Goal: Task Accomplishment & Management: Manage account settings

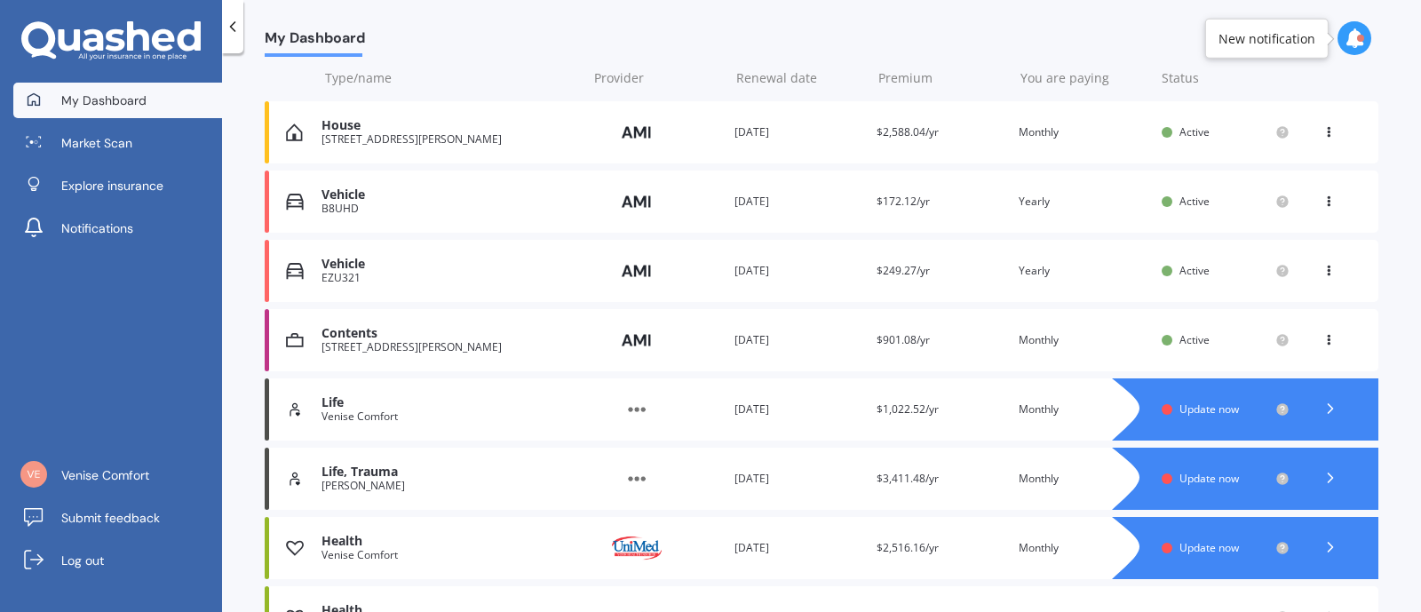
scroll to position [328, 0]
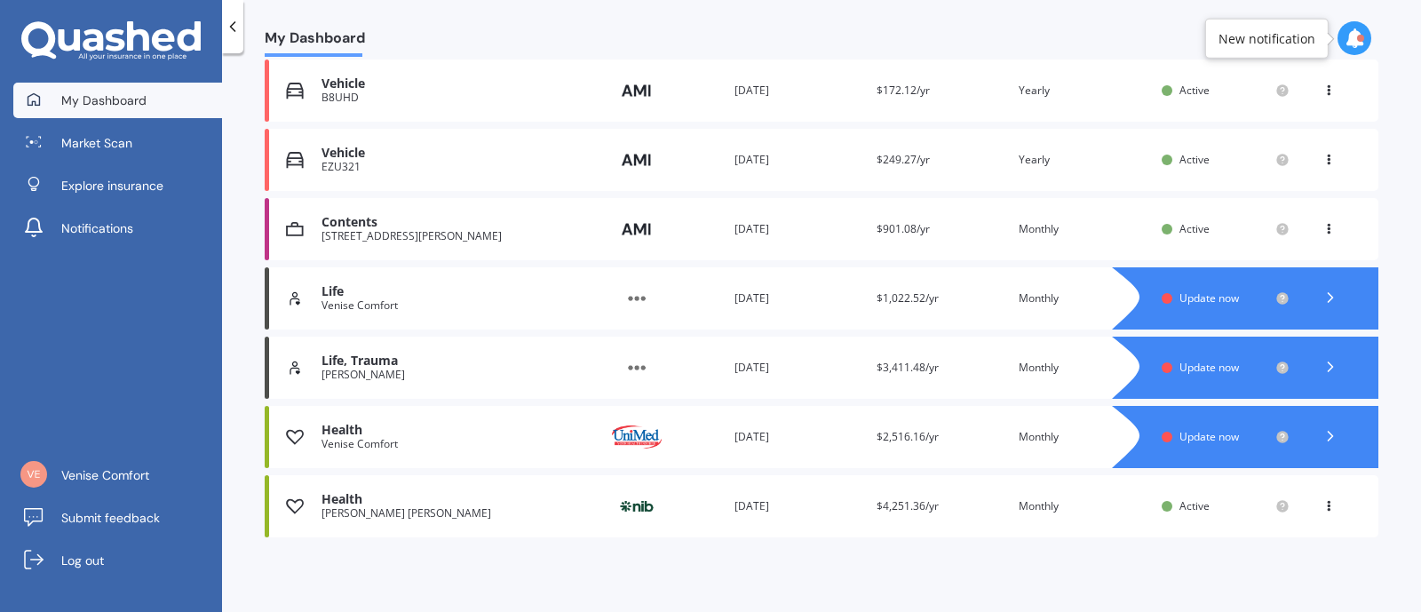
click at [1198, 437] on span "Update now" at bounding box center [1208, 436] width 59 height 15
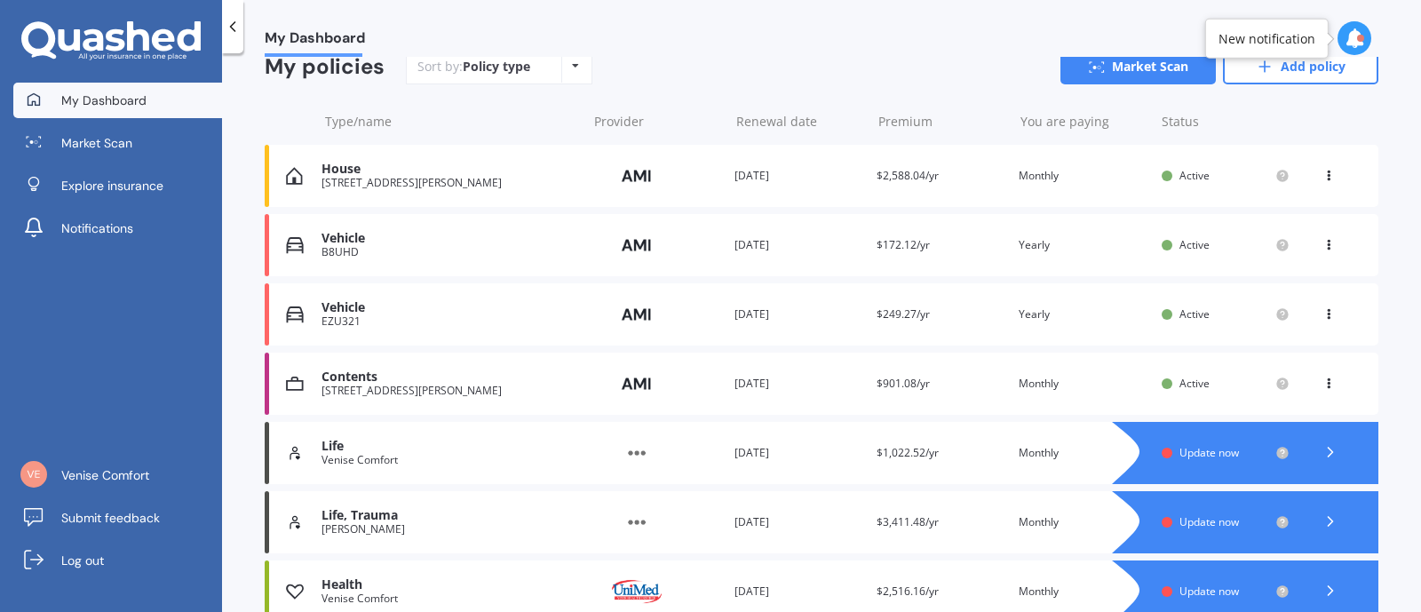
scroll to position [328, 0]
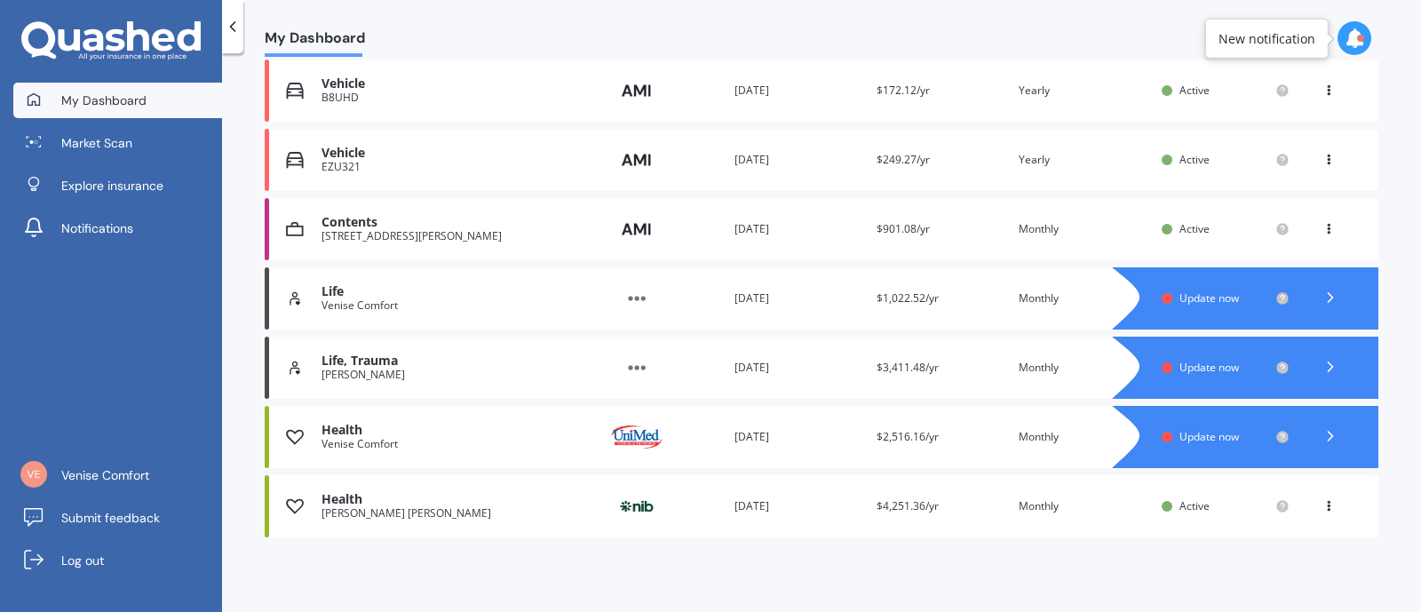
click at [1209, 296] on span "Update now" at bounding box center [1208, 297] width 59 height 15
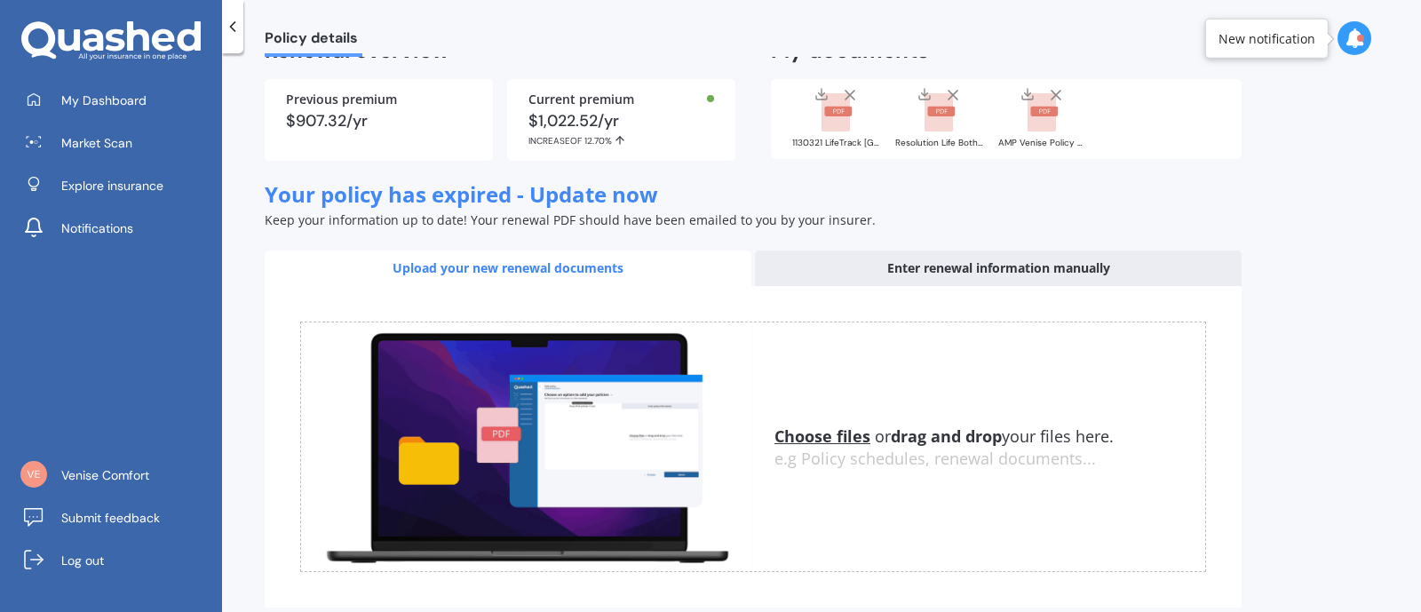
scroll to position [286, 0]
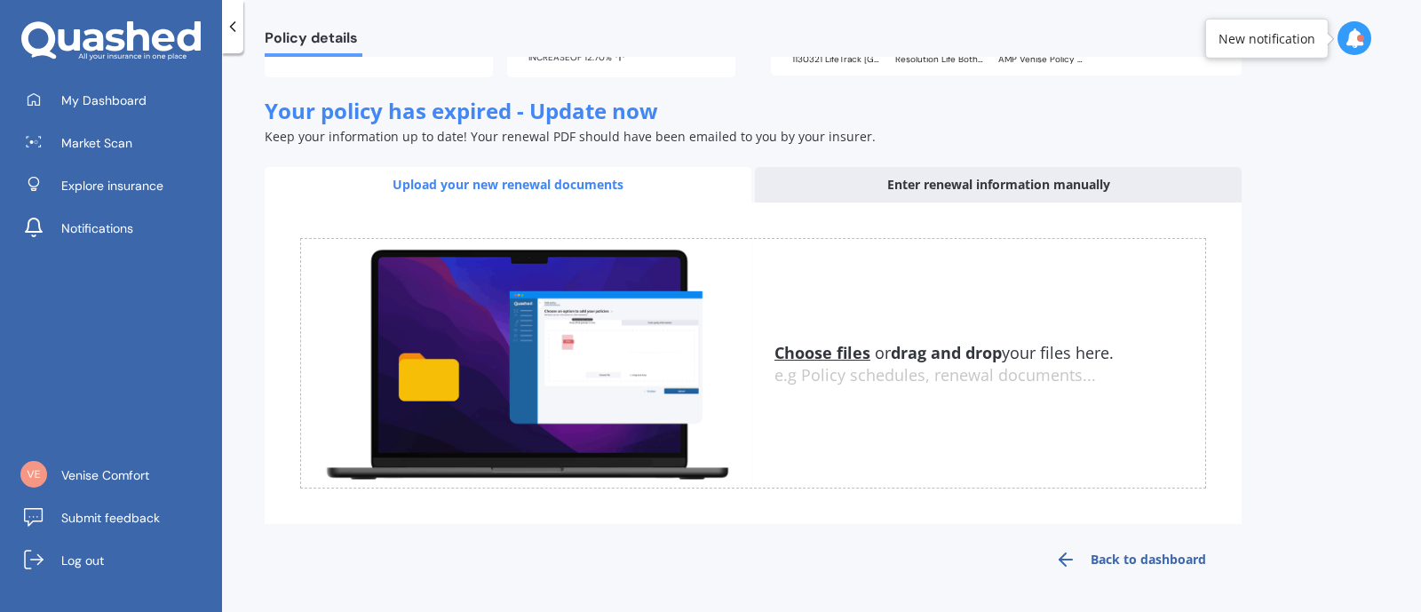
click at [809, 352] on u "Choose files" at bounding box center [822, 352] width 96 height 21
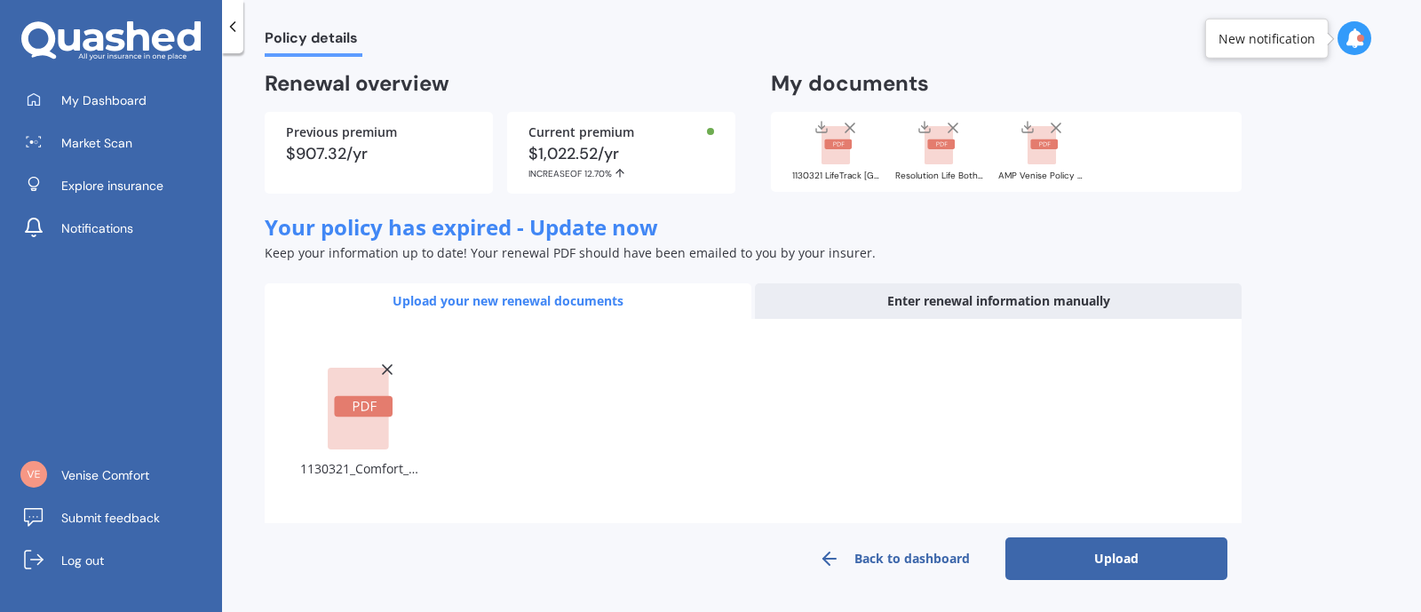
scroll to position [169, 0]
click at [1128, 573] on button "Upload" at bounding box center [1116, 559] width 222 height 43
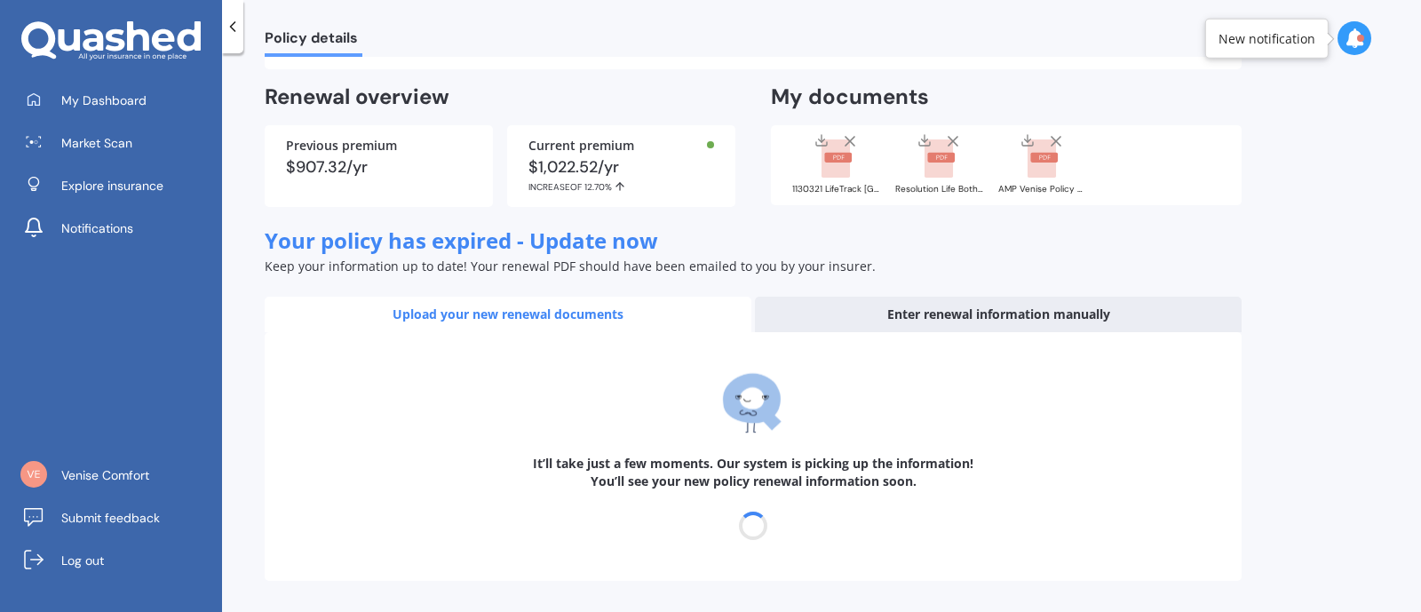
scroll to position [74, 0]
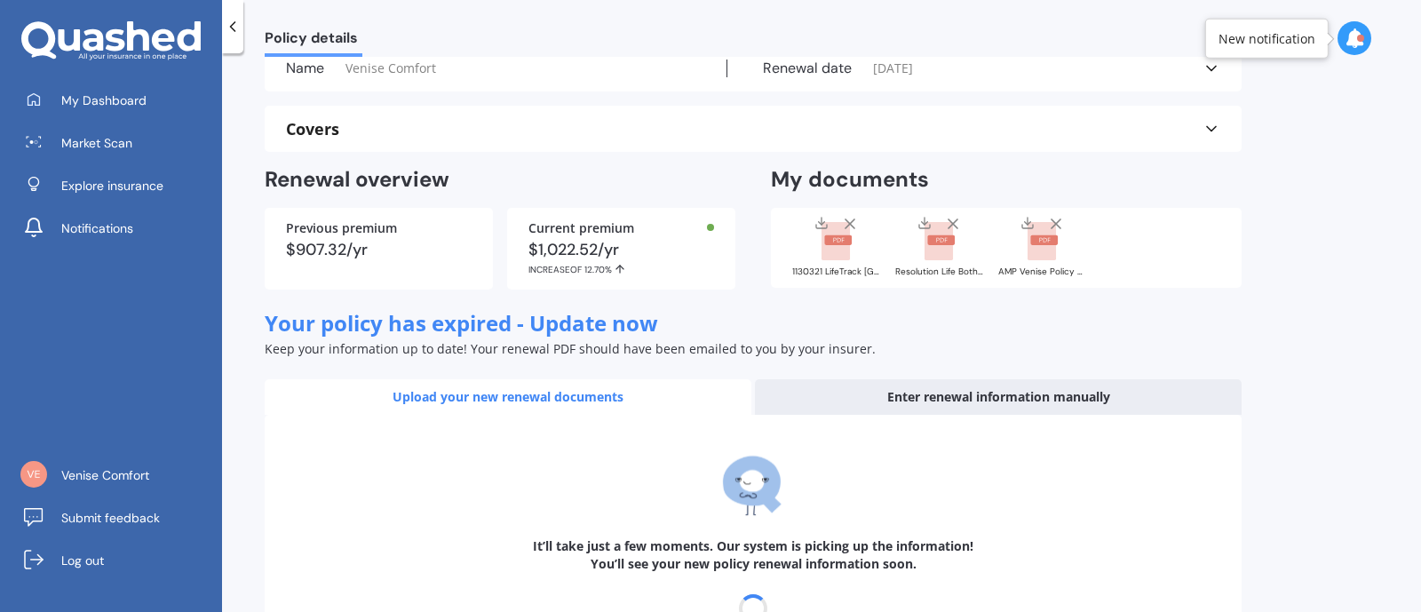
select select "22"
select select "09"
select select "2026"
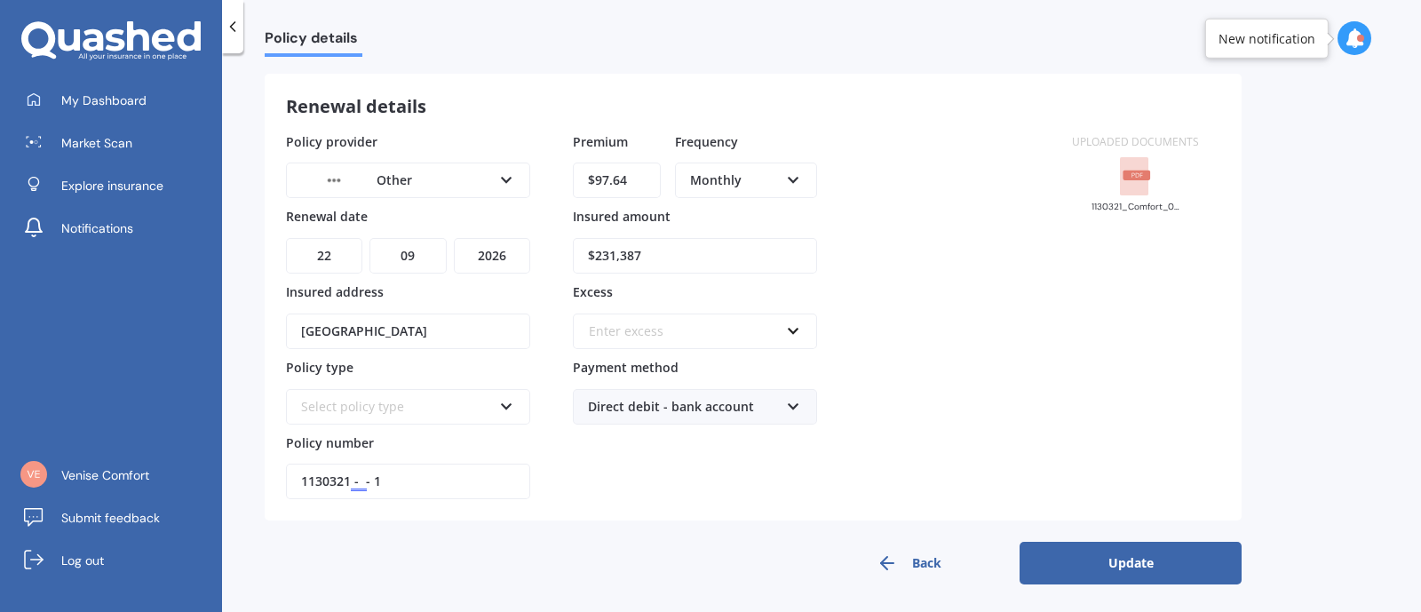
click at [1122, 552] on button "Update" at bounding box center [1130, 563] width 222 height 43
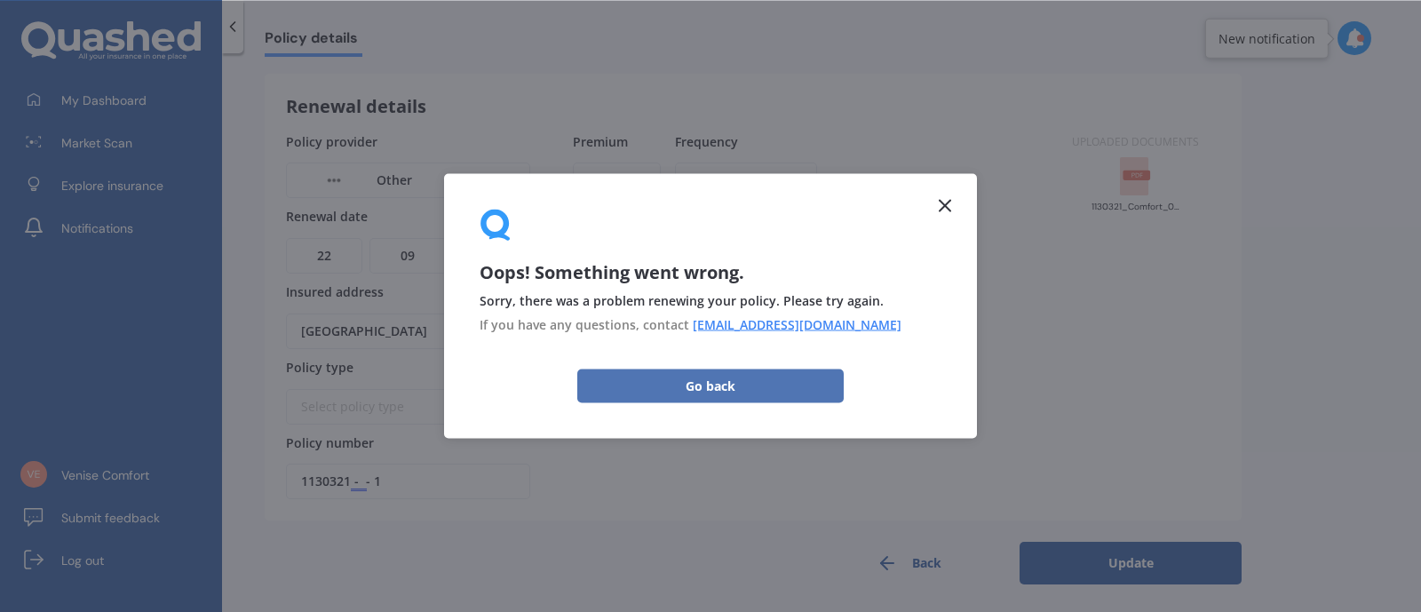
drag, startPoint x: 670, startPoint y: 389, endPoint x: 685, endPoint y: 392, distance: 14.5
click at [671, 390] on button "Go back" at bounding box center [710, 385] width 266 height 34
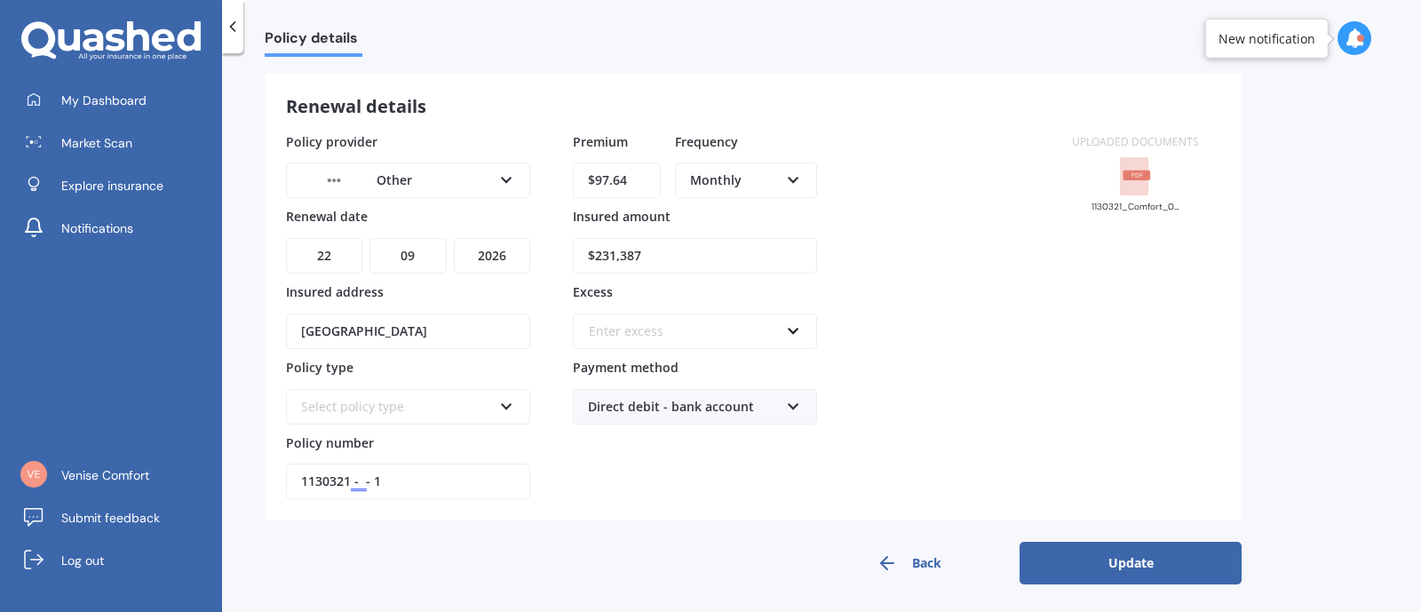
click at [328, 183] on img at bounding box center [334, 180] width 66 height 25
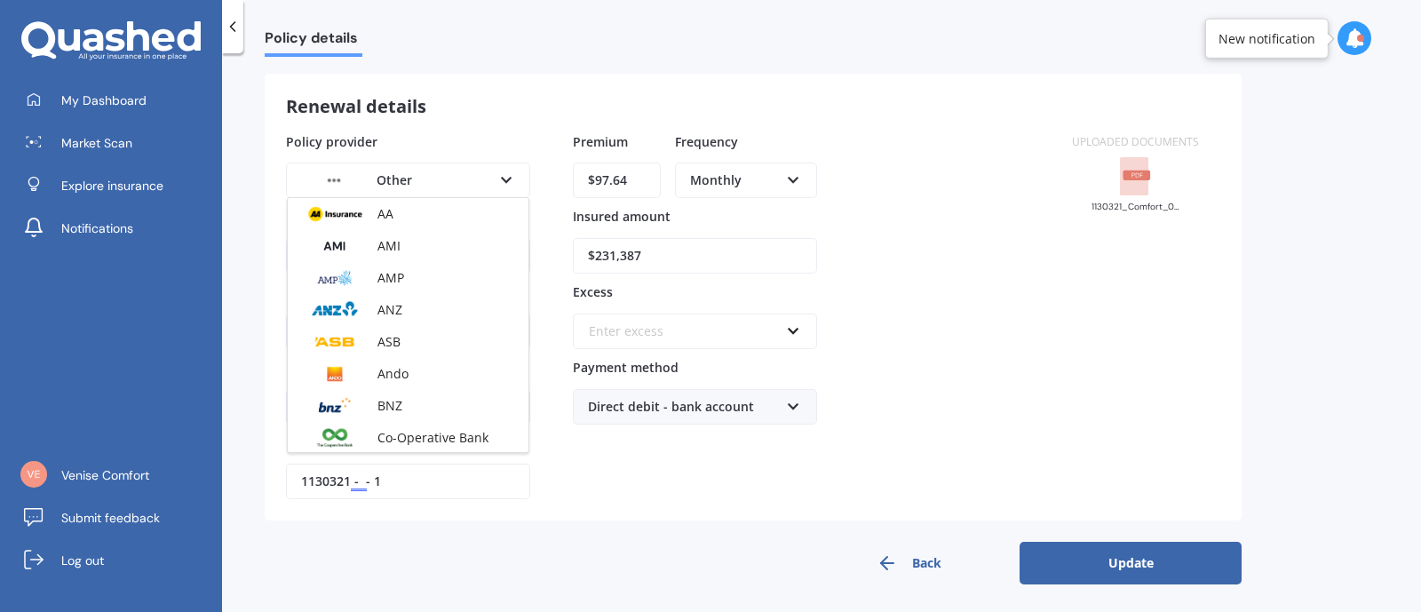
scroll to position [226, 0]
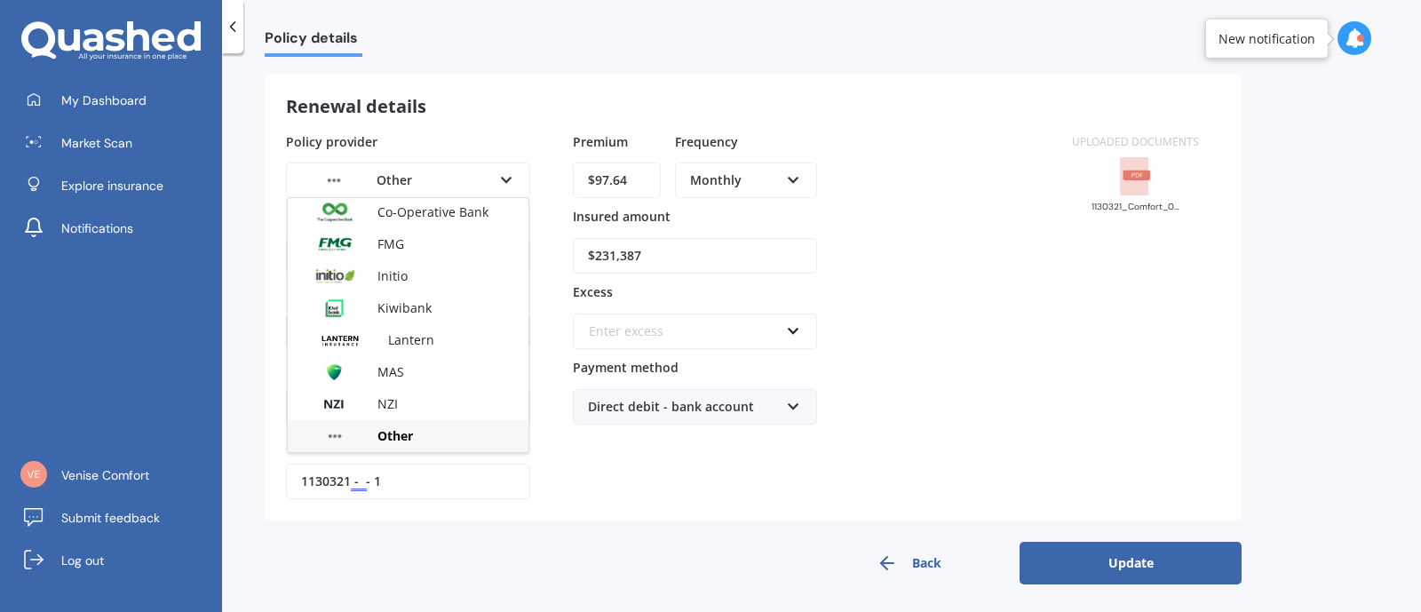
click at [994, 192] on div "Policy provider Other AA AMI AMP ANZ ASB Ando BNZ Co-Operative Bank FMG Initio …" at bounding box center [668, 316] width 764 height 368
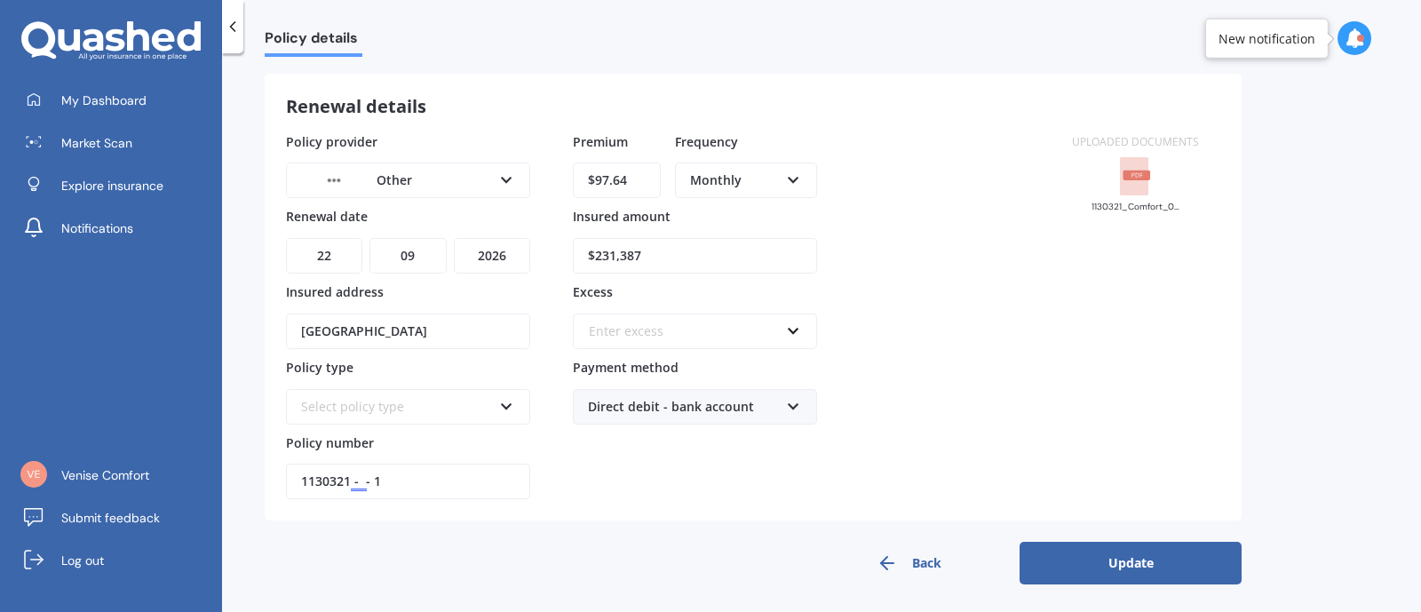
click at [474, 407] on div "Select policy type" at bounding box center [396, 407] width 191 height 20
click at [379, 424] on div "Comprehensive" at bounding box center [408, 440] width 241 height 32
click at [1115, 552] on button "Update" at bounding box center [1130, 563] width 222 height 43
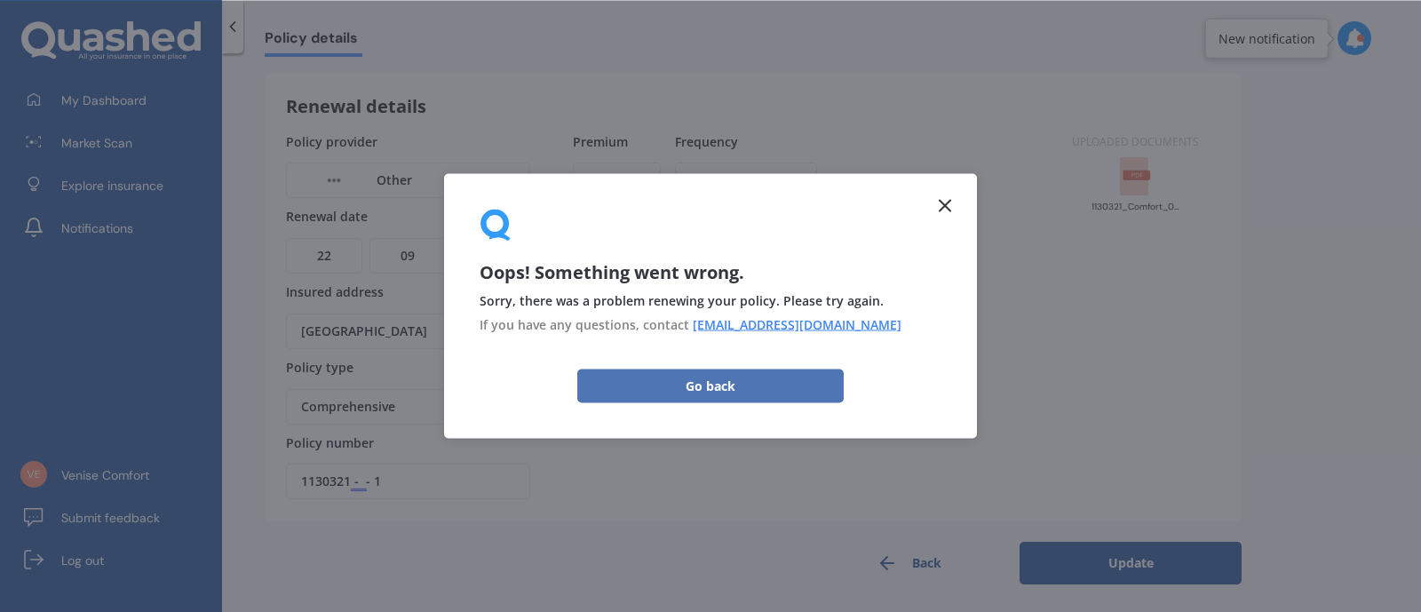
click at [663, 381] on button "Go back" at bounding box center [710, 385] width 266 height 34
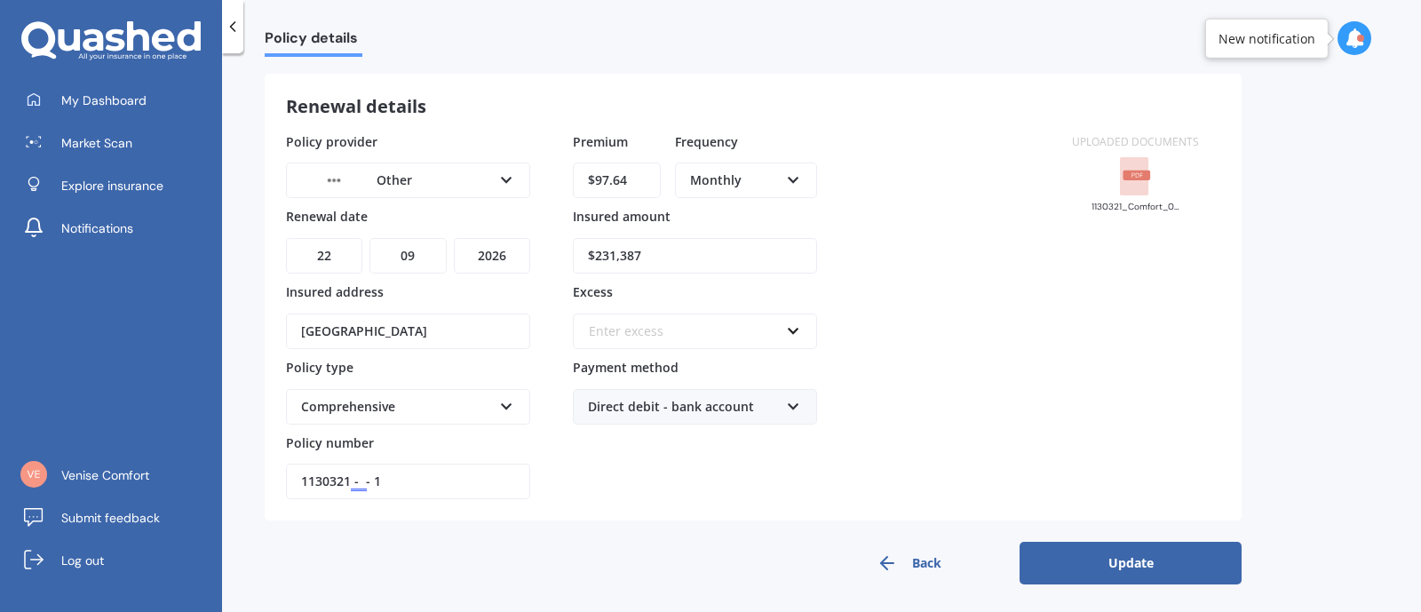
click at [307, 176] on img at bounding box center [334, 180] width 66 height 25
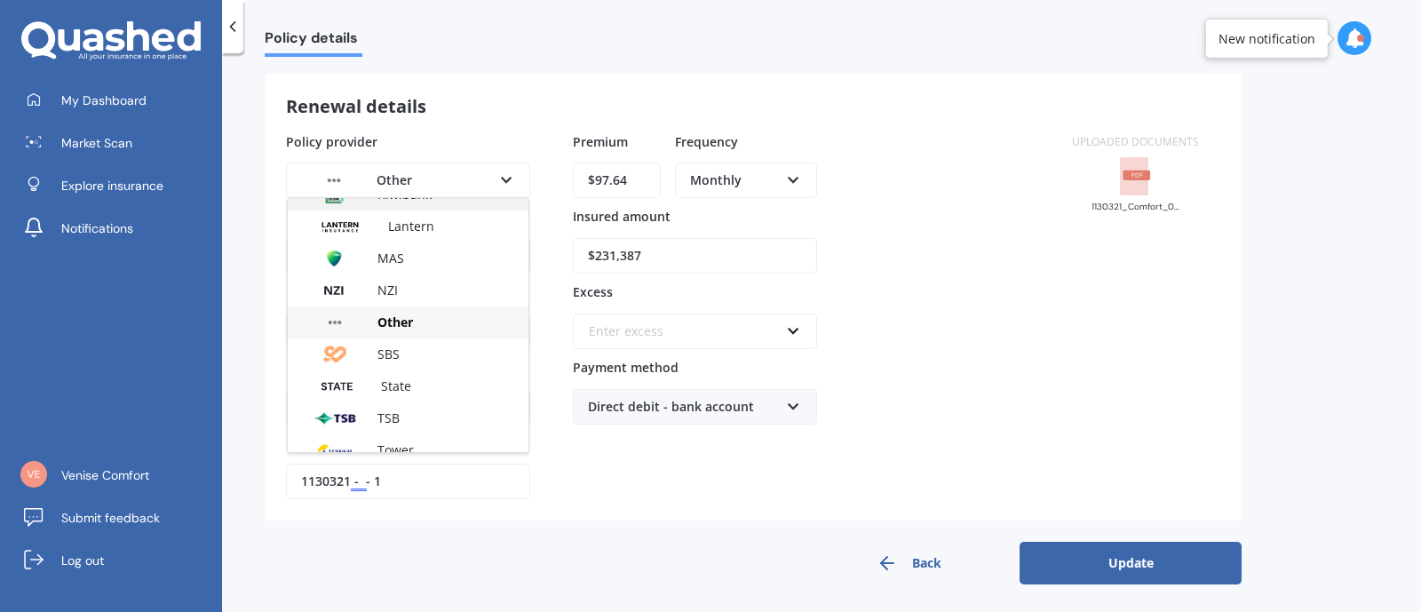
scroll to position [369, 0]
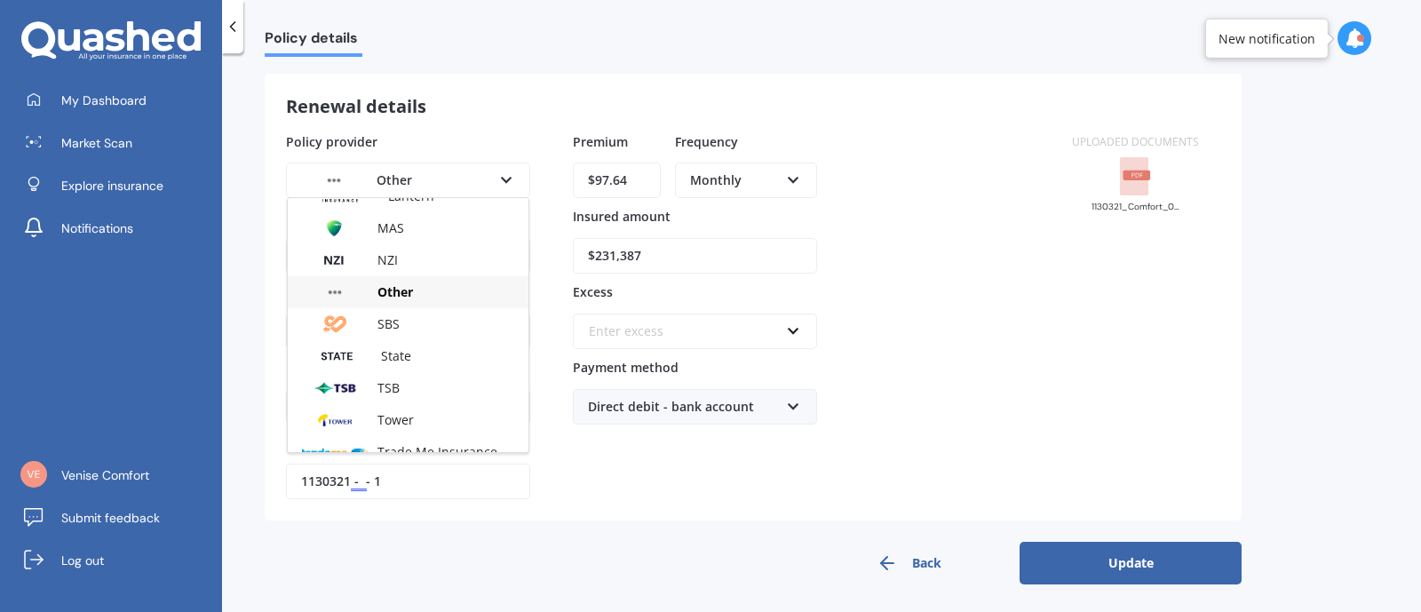
click at [359, 281] on img at bounding box center [335, 292] width 66 height 25
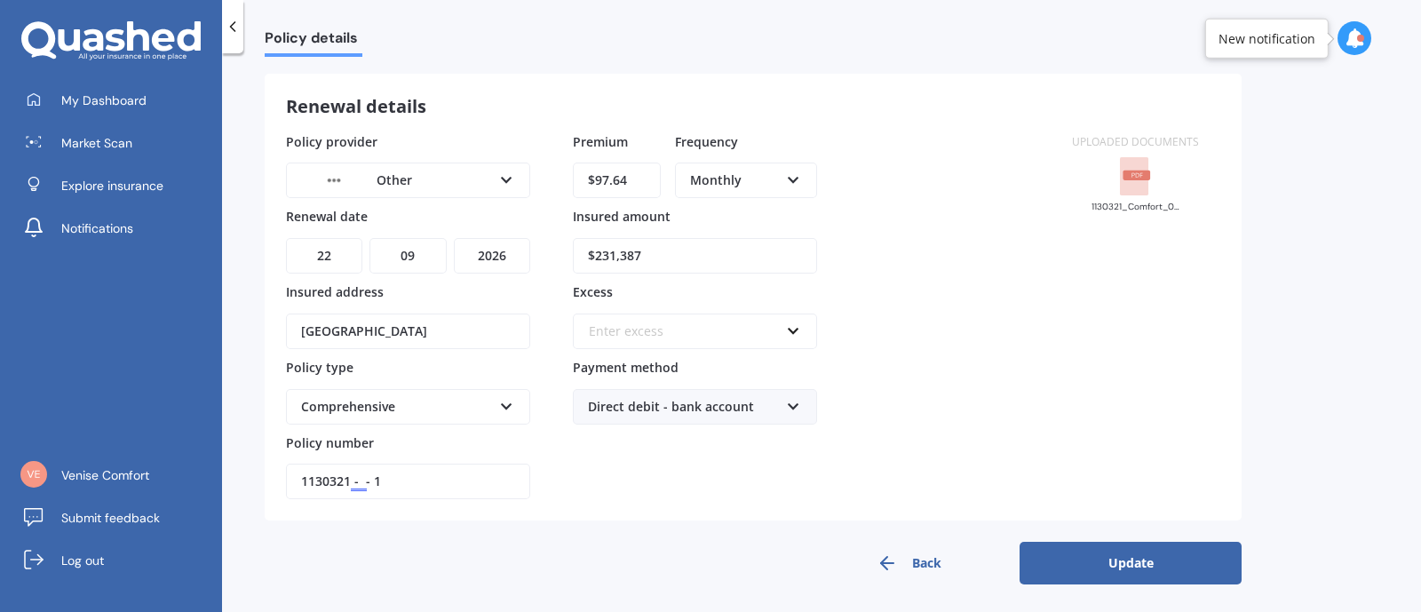
click at [400, 463] on input "1130321 - - 1" at bounding box center [408, 481] width 244 height 36
click at [431, 468] on input "1130321 - - 1" at bounding box center [408, 481] width 244 height 36
type input "1130321"
click at [1080, 566] on button "Update" at bounding box center [1130, 563] width 222 height 43
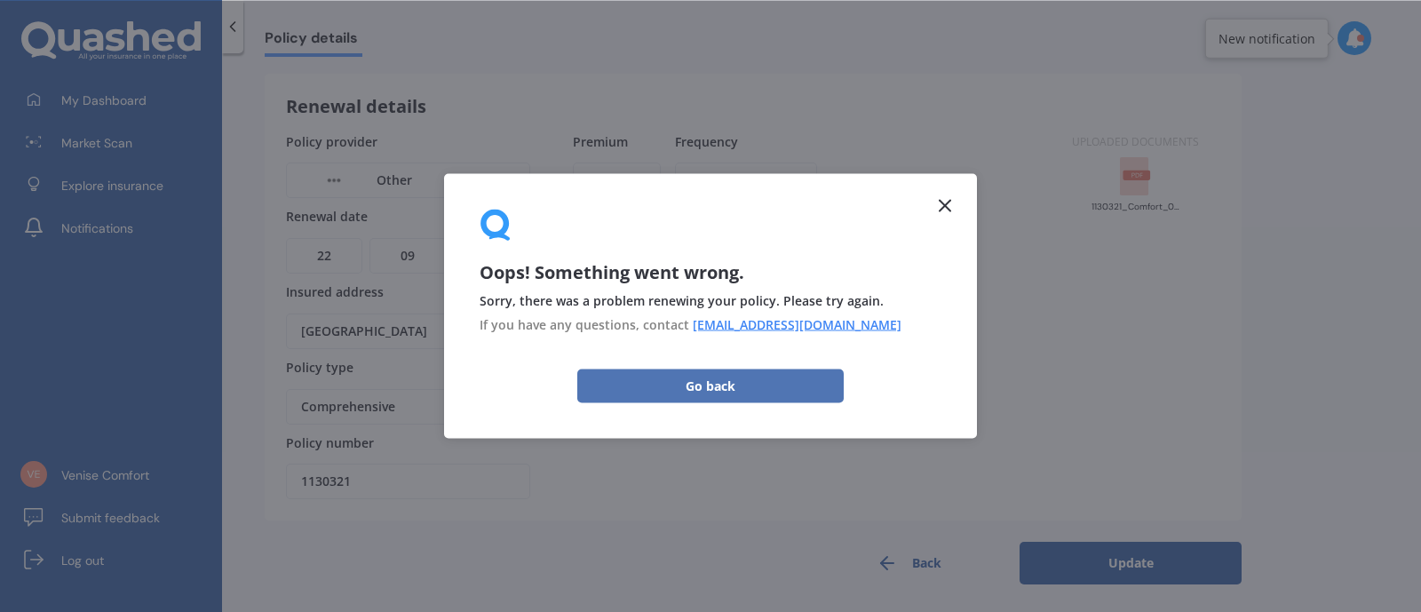
click at [672, 383] on button "Go back" at bounding box center [710, 385] width 266 height 34
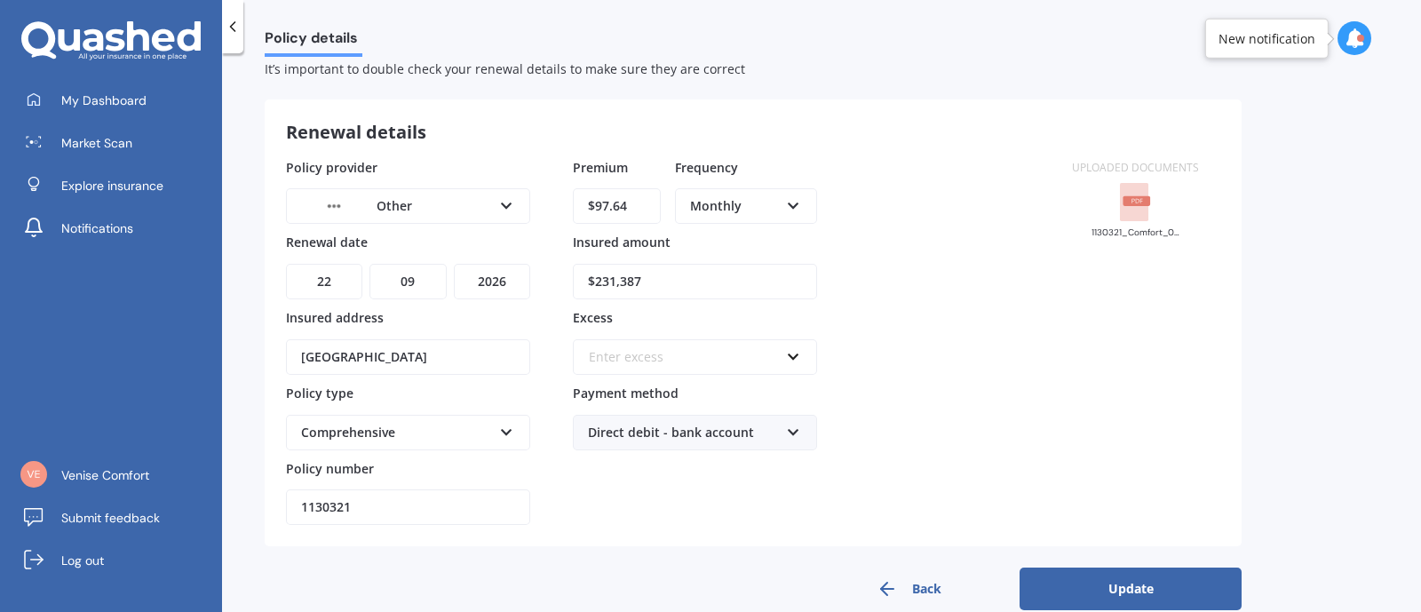
scroll to position [74, 0]
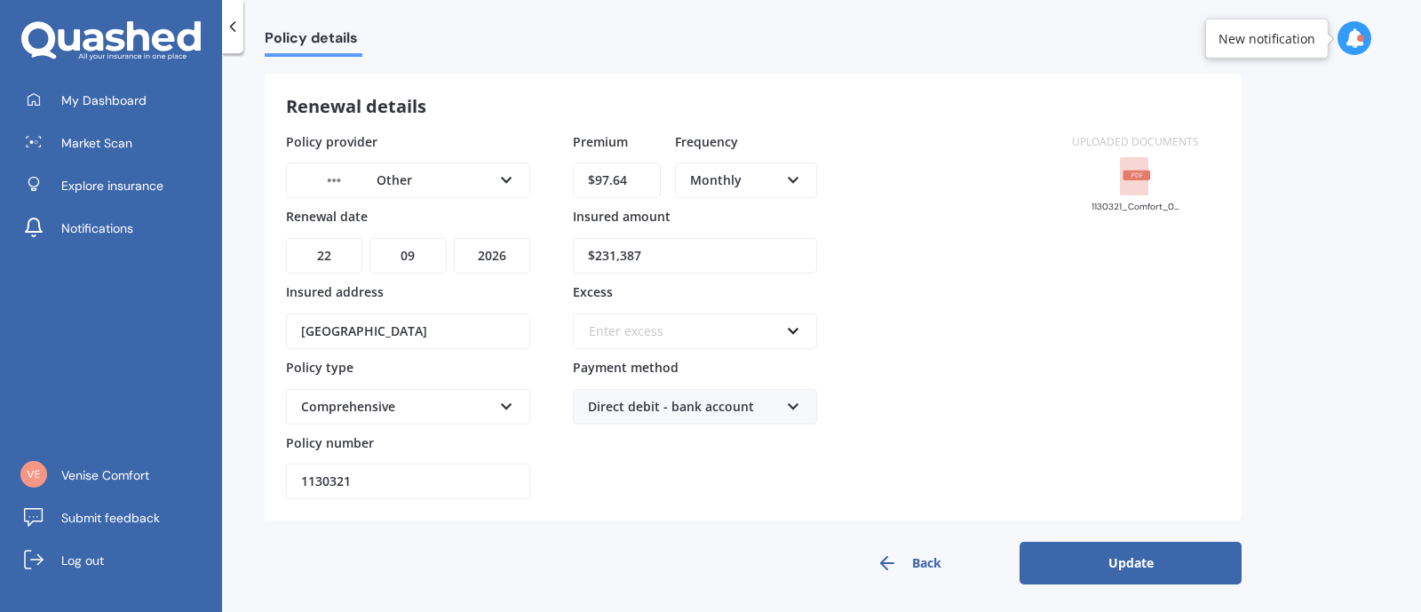
click at [1112, 570] on button "Update" at bounding box center [1130, 563] width 222 height 43
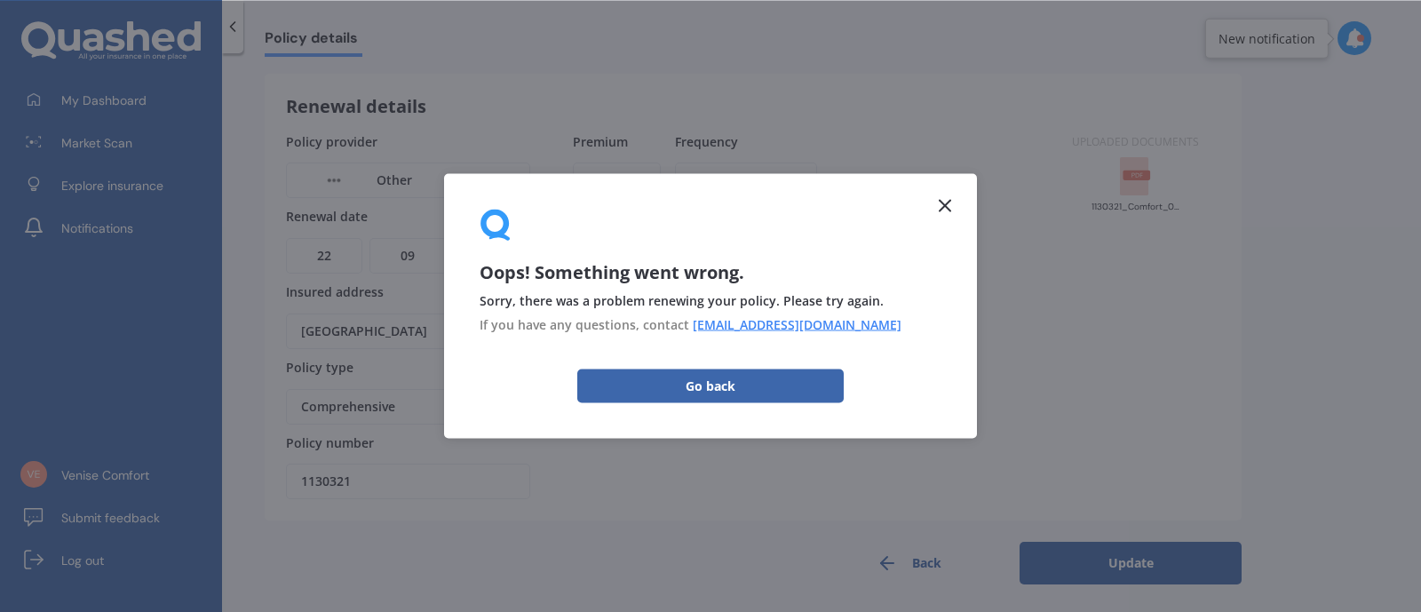
drag, startPoint x: 670, startPoint y: 385, endPoint x: 855, endPoint y: 431, distance: 190.1
click at [679, 388] on button "Go back" at bounding box center [710, 385] width 266 height 34
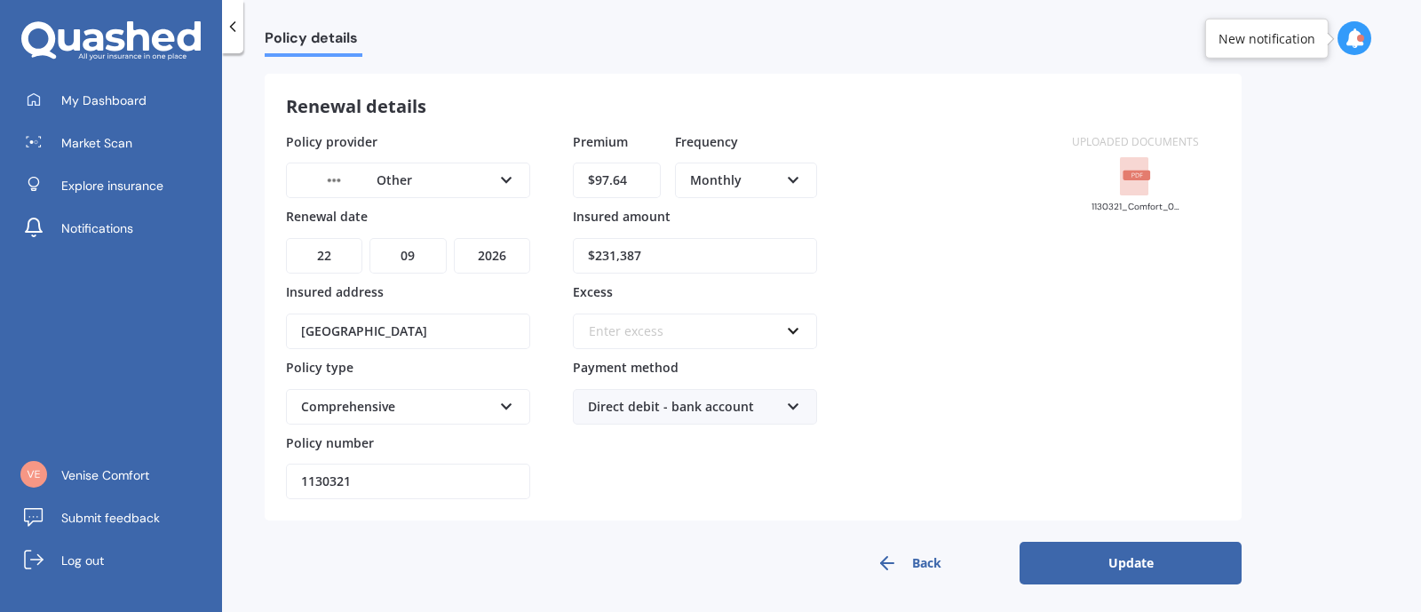
drag, startPoint x: 231, startPoint y: 26, endPoint x: 478, endPoint y: 113, distance: 261.7
click at [241, 30] on icon at bounding box center [233, 27] width 18 height 18
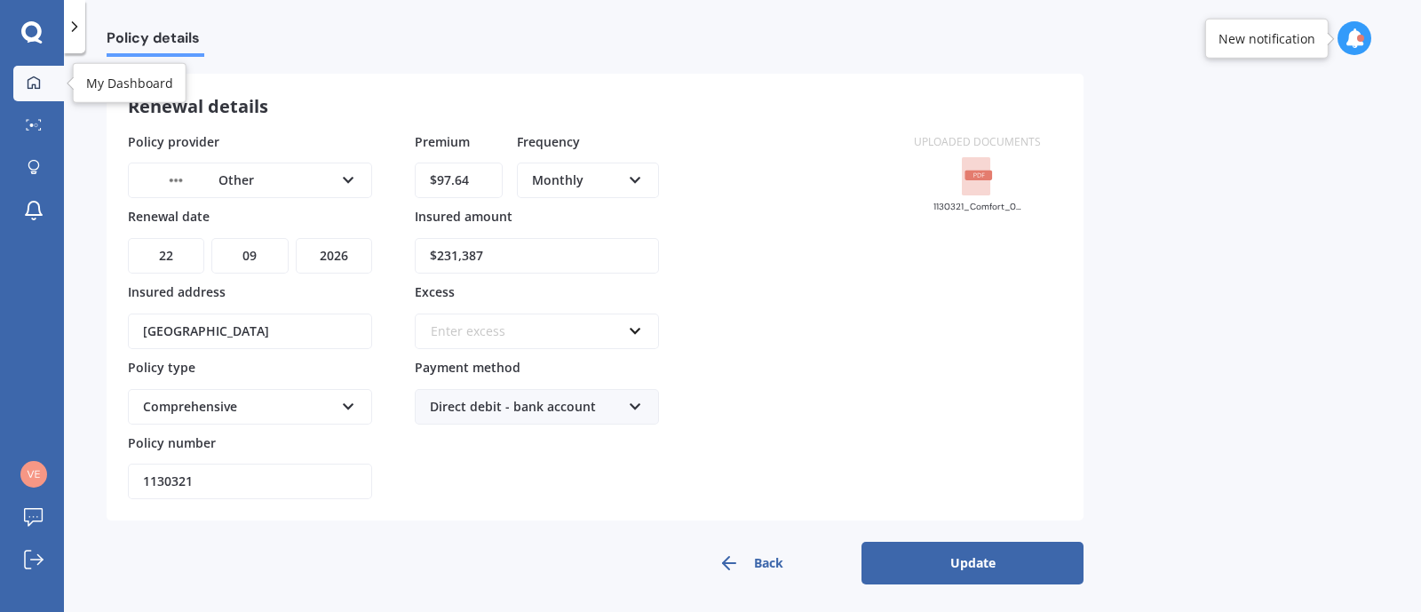
click at [26, 83] on div at bounding box center [33, 83] width 27 height 16
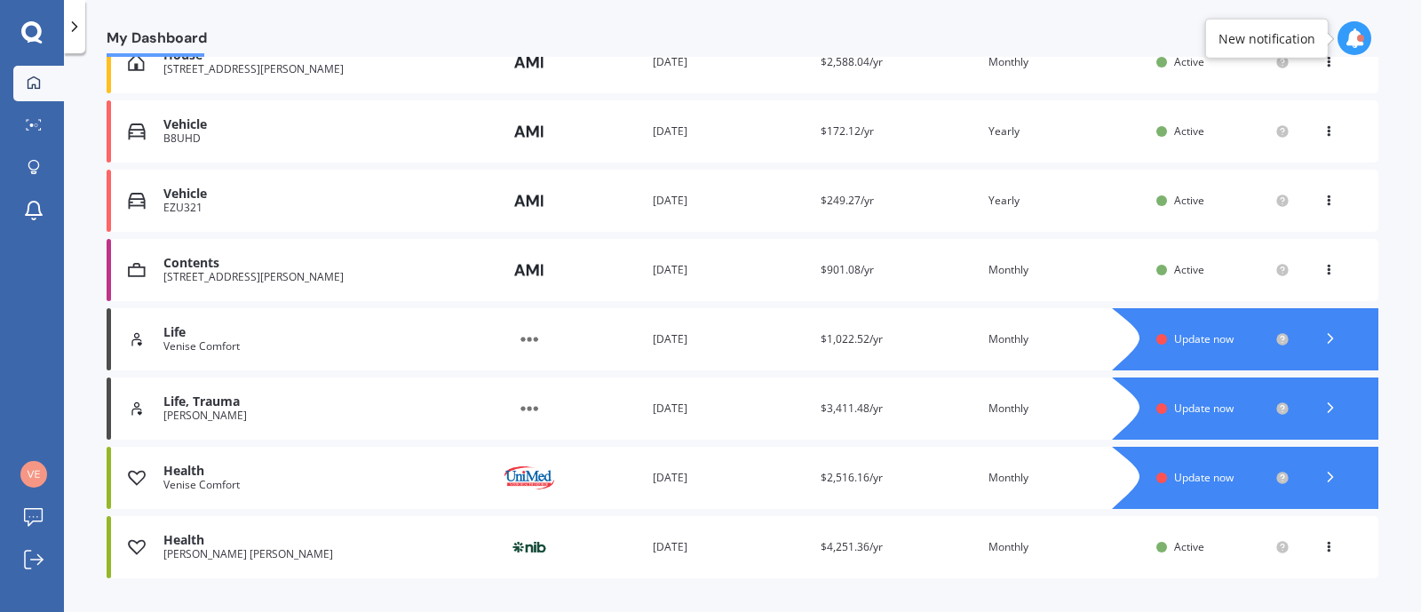
scroll to position [328, 0]
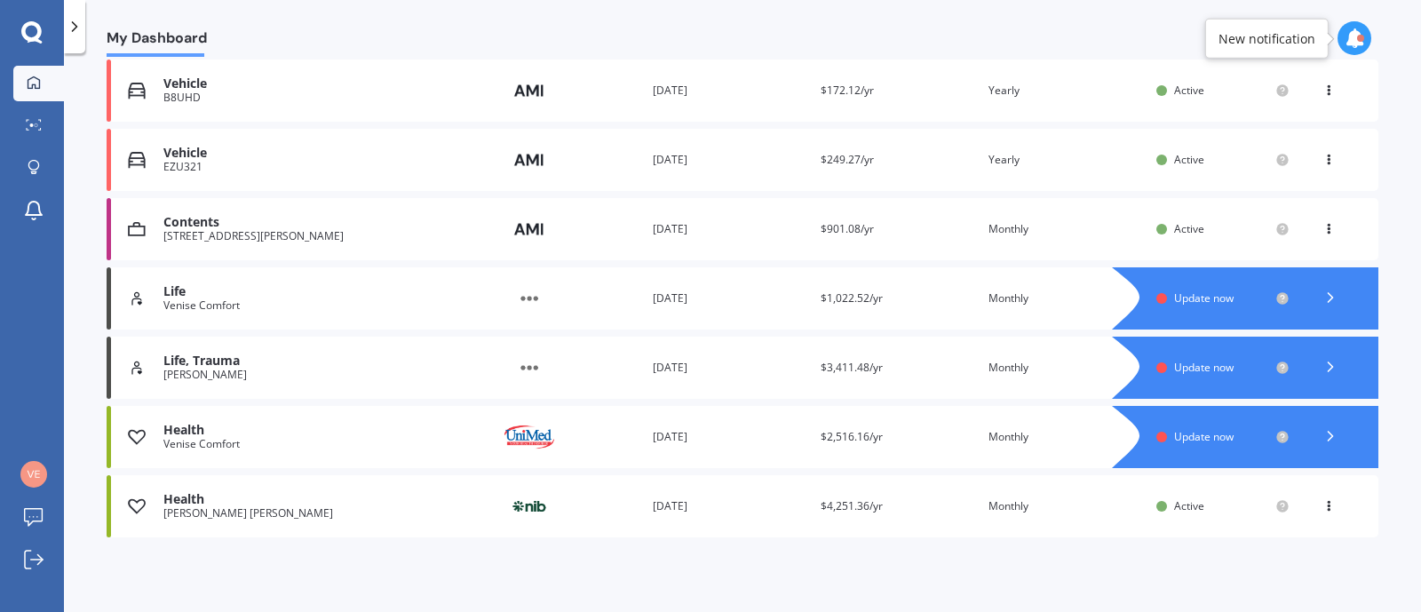
click at [1194, 360] on span "Update now" at bounding box center [1203, 367] width 59 height 15
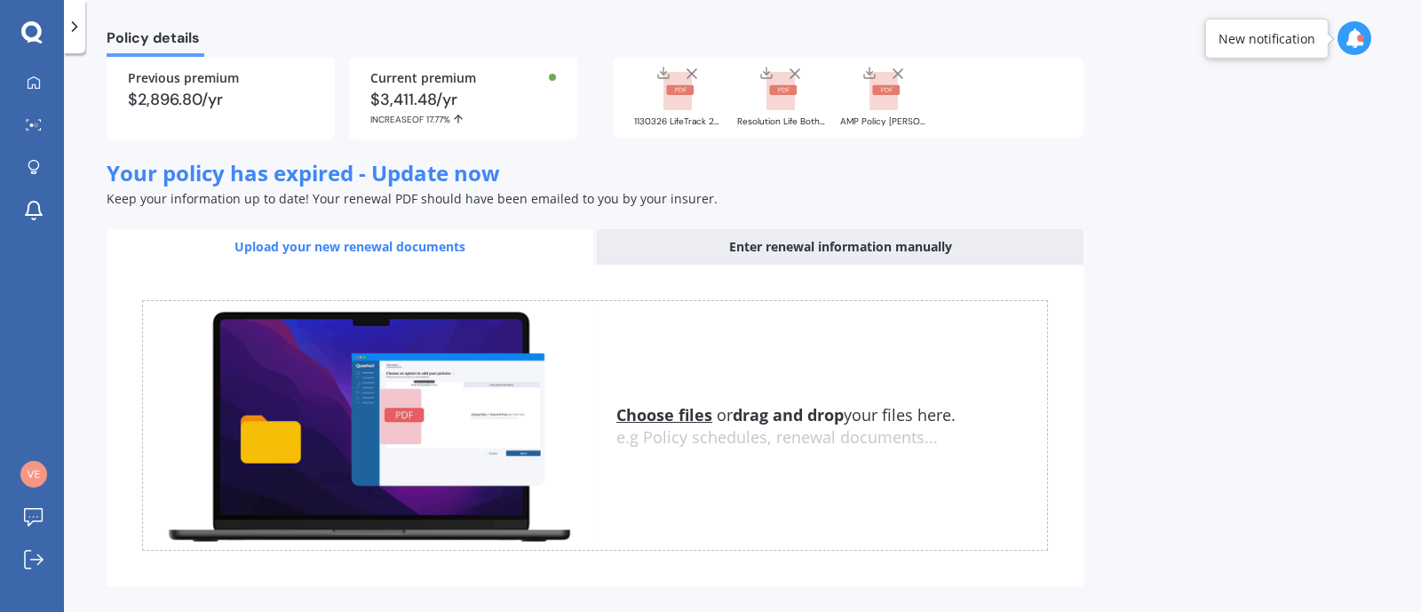
scroll to position [286, 0]
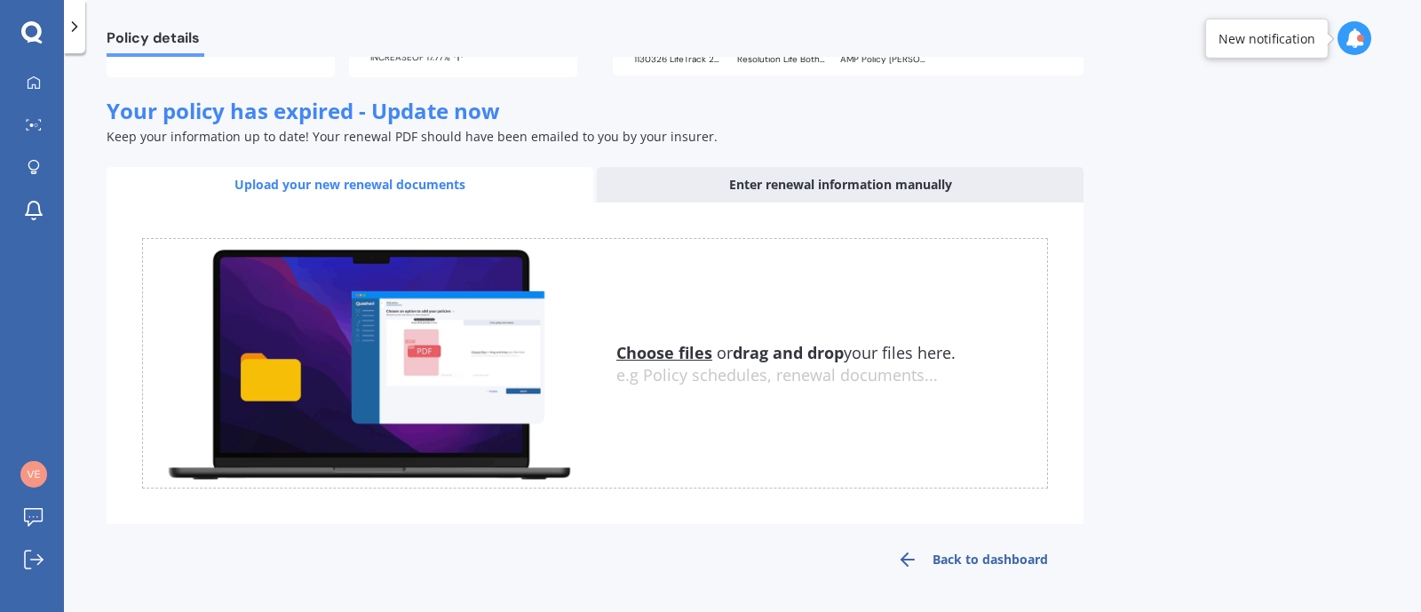
click at [667, 347] on u "Choose files" at bounding box center [664, 352] width 96 height 21
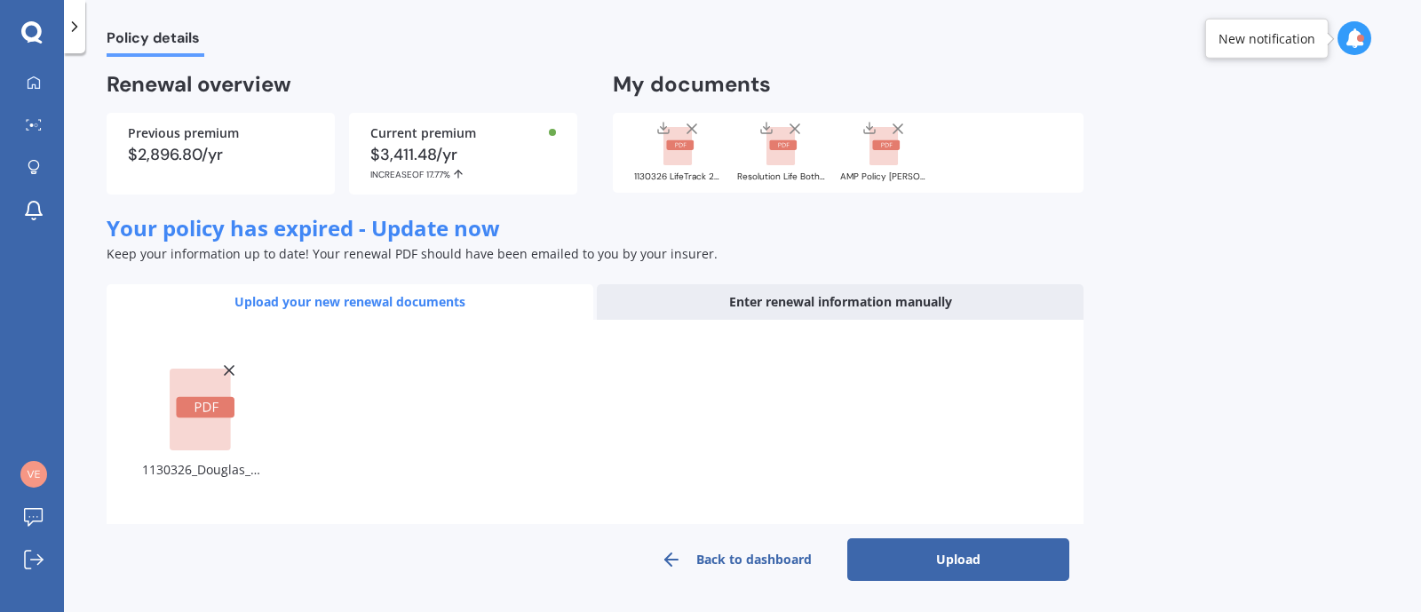
click at [940, 557] on button "Upload" at bounding box center [958, 559] width 222 height 43
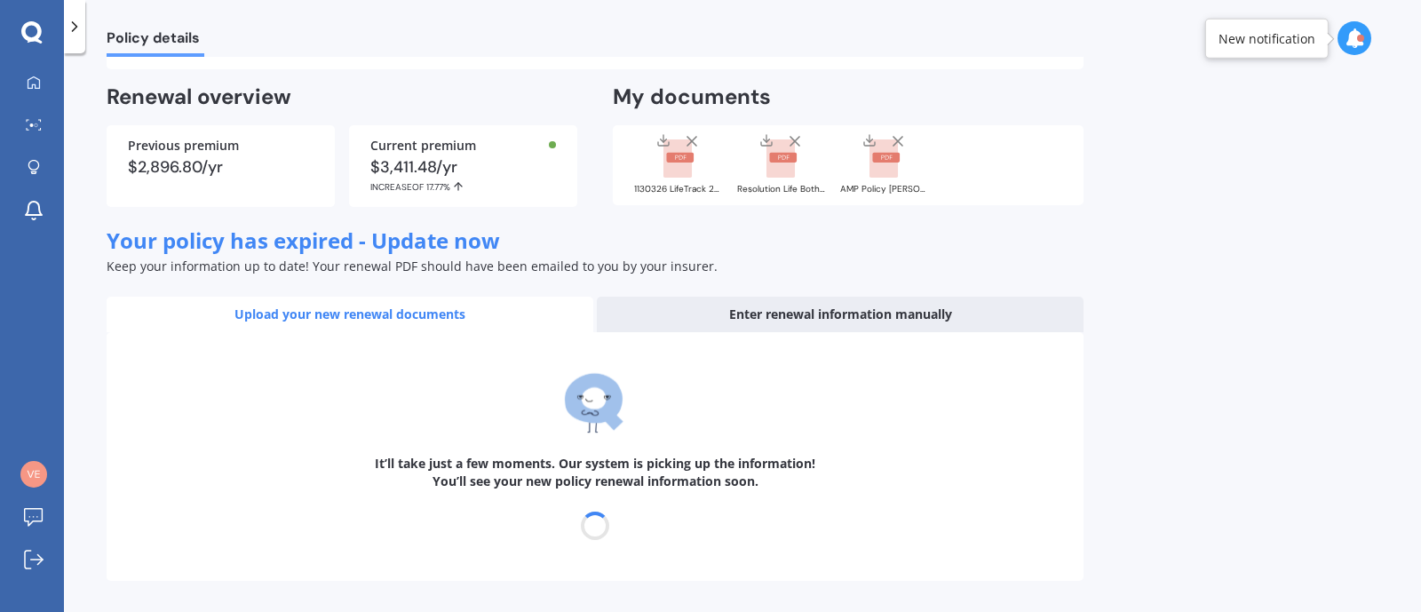
scroll to position [74, 0]
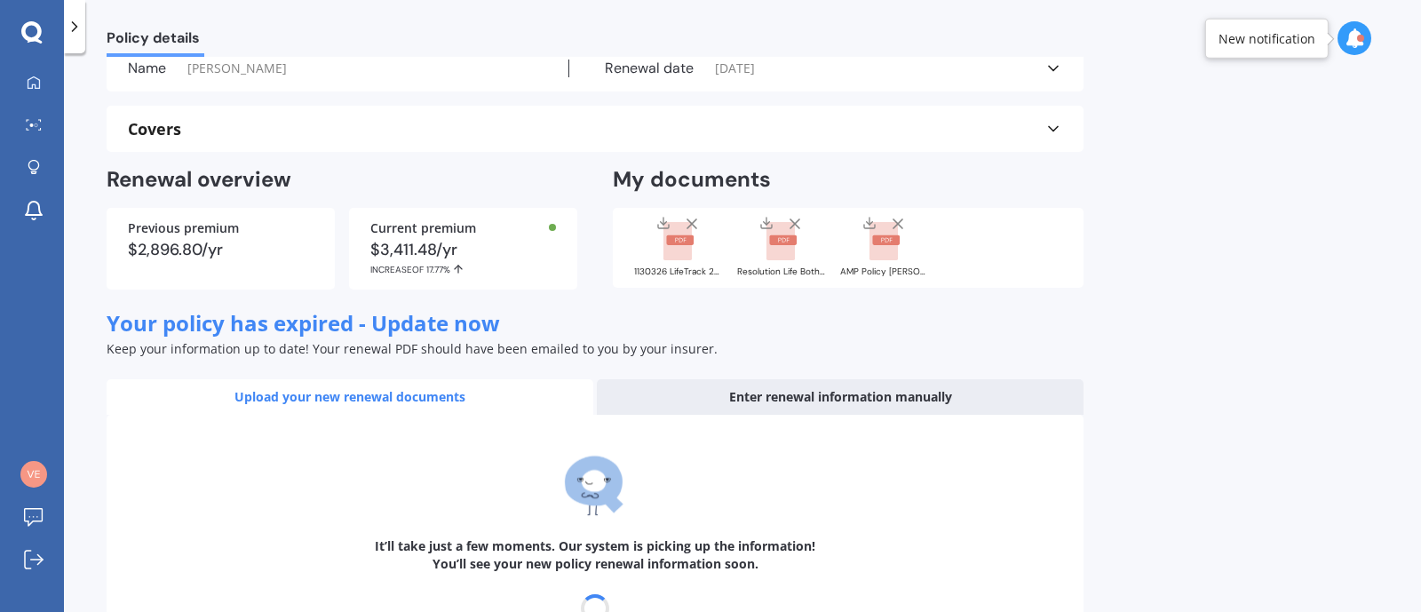
select select "22"
select select "09"
select select "2026"
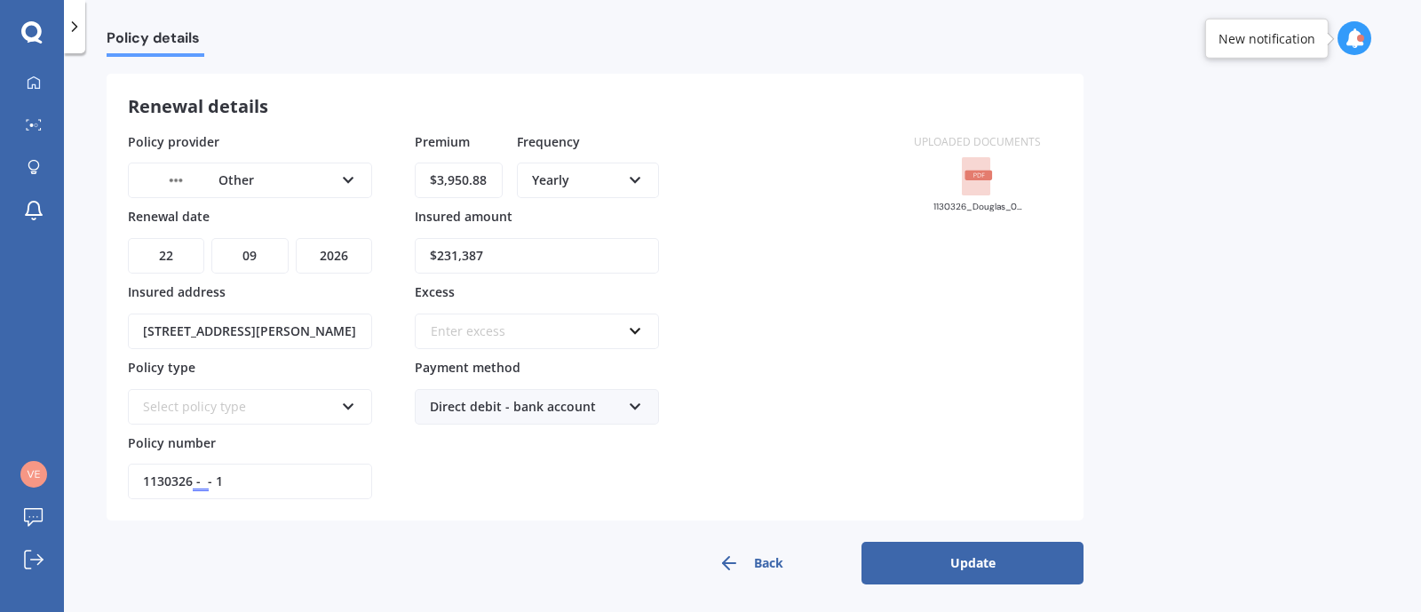
click at [928, 551] on button "Update" at bounding box center [972, 563] width 222 height 43
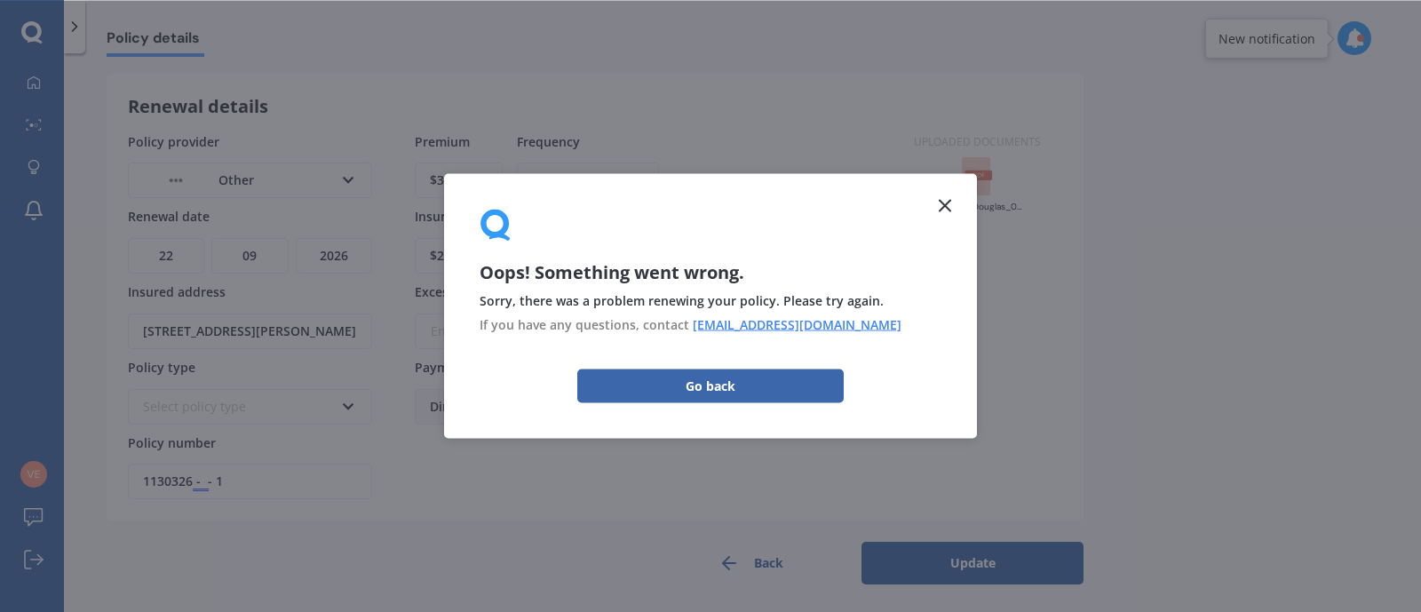
click at [948, 209] on icon at bounding box center [944, 205] width 21 height 21
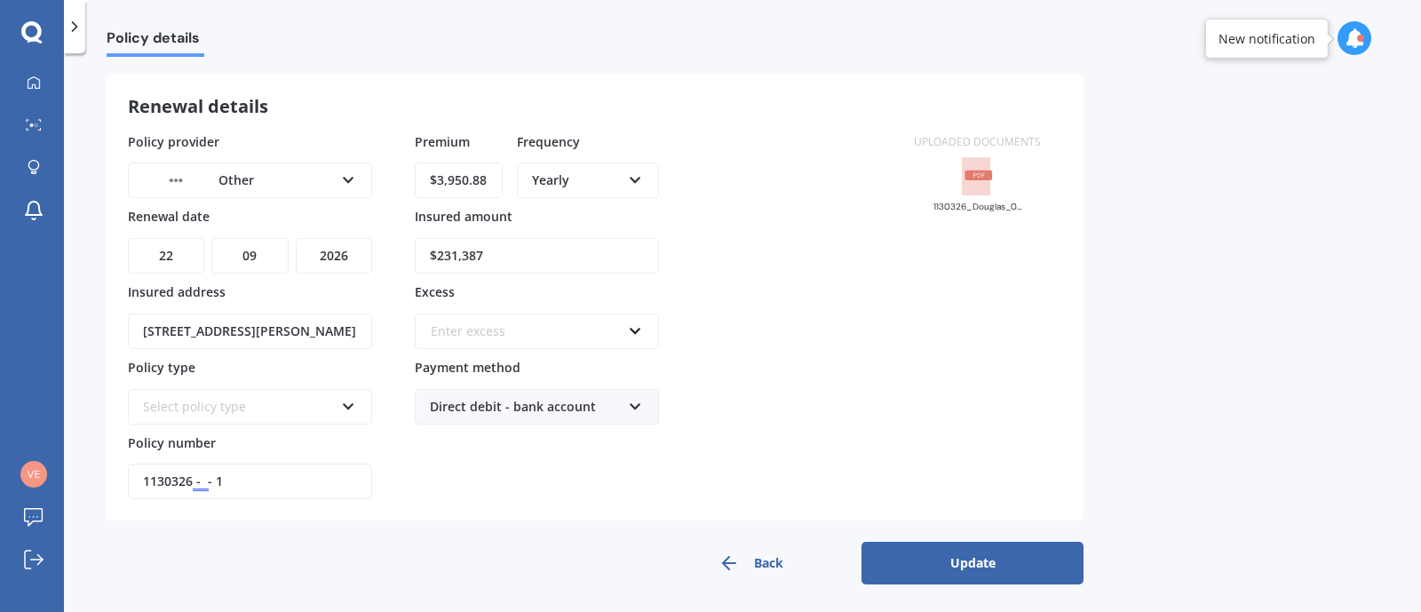
click at [768, 558] on button "Back" at bounding box center [750, 563] width 222 height 43
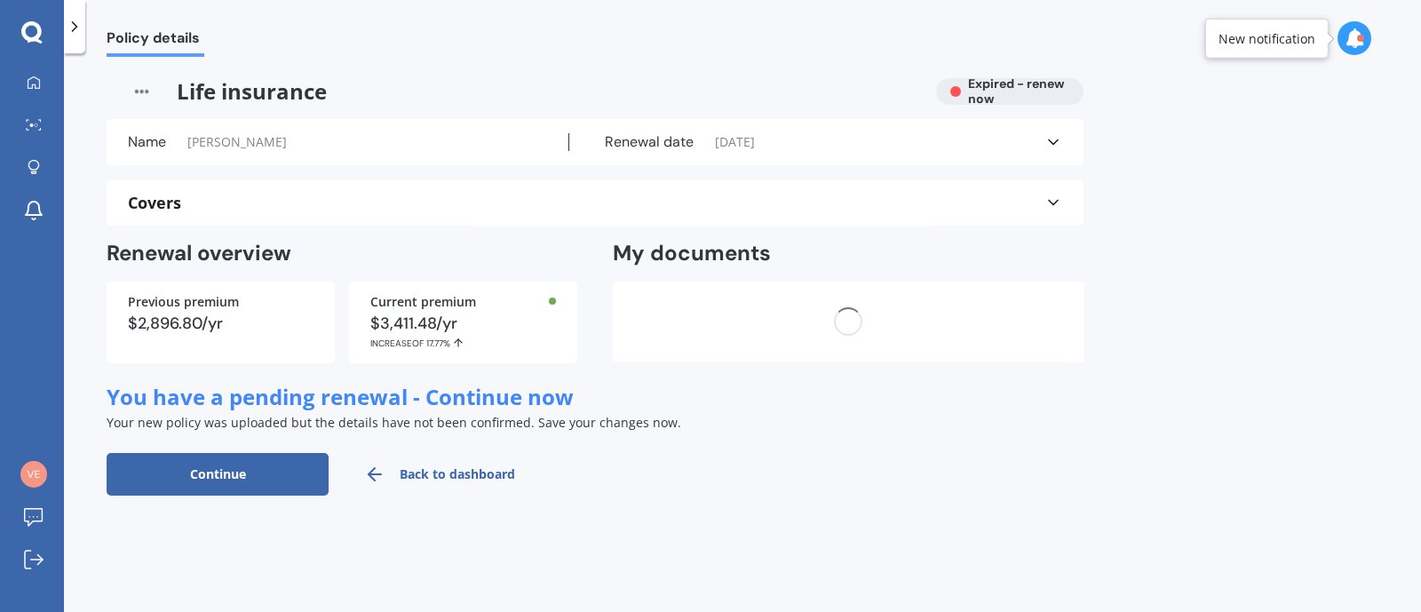
scroll to position [0, 0]
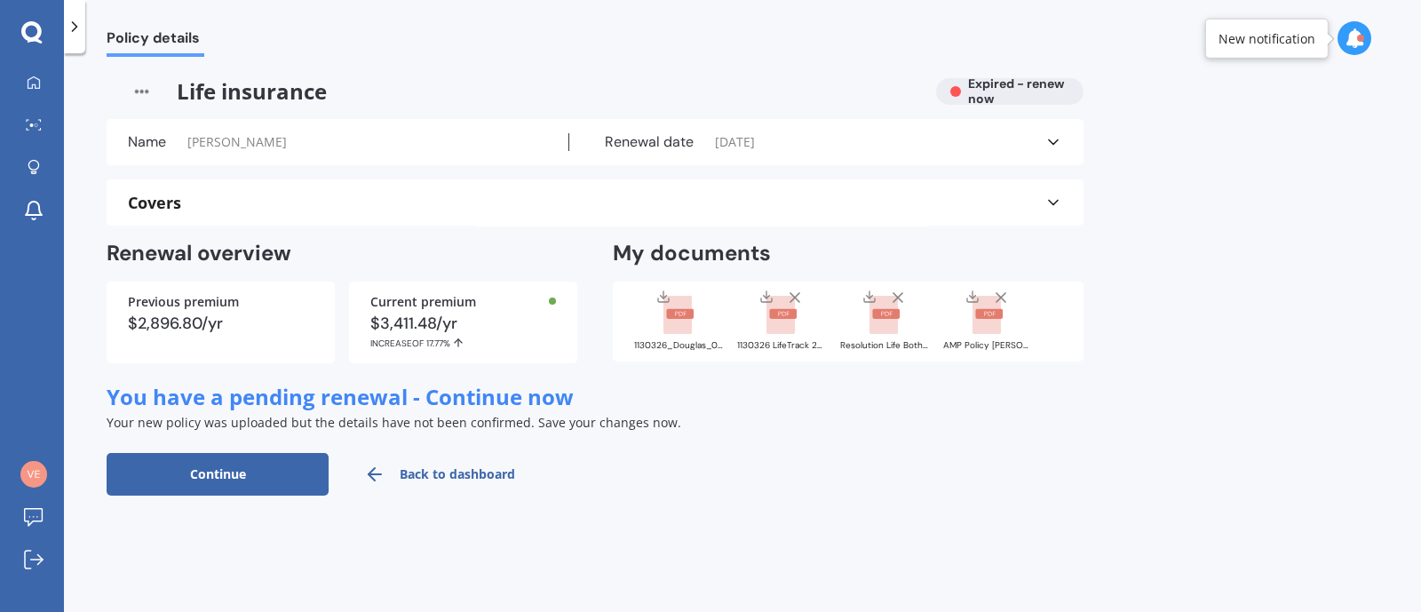
click at [235, 476] on button "Continue" at bounding box center [218, 474] width 222 height 43
select select "22"
select select "09"
select select "2026"
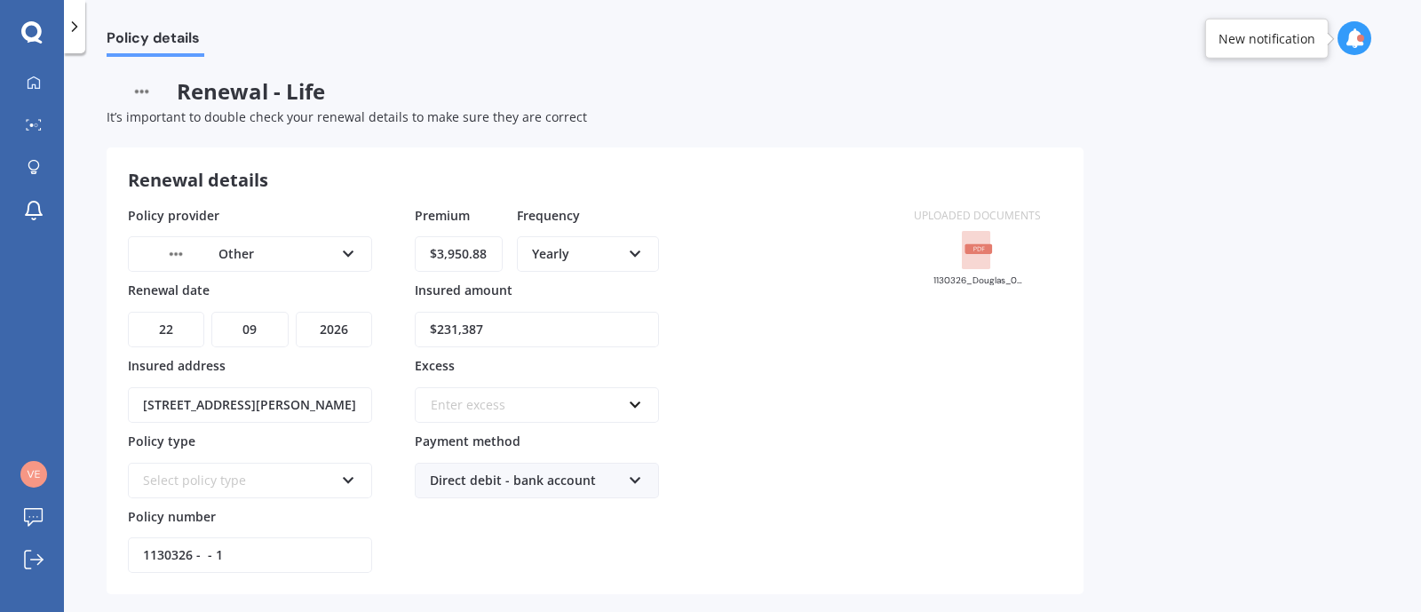
scroll to position [74, 0]
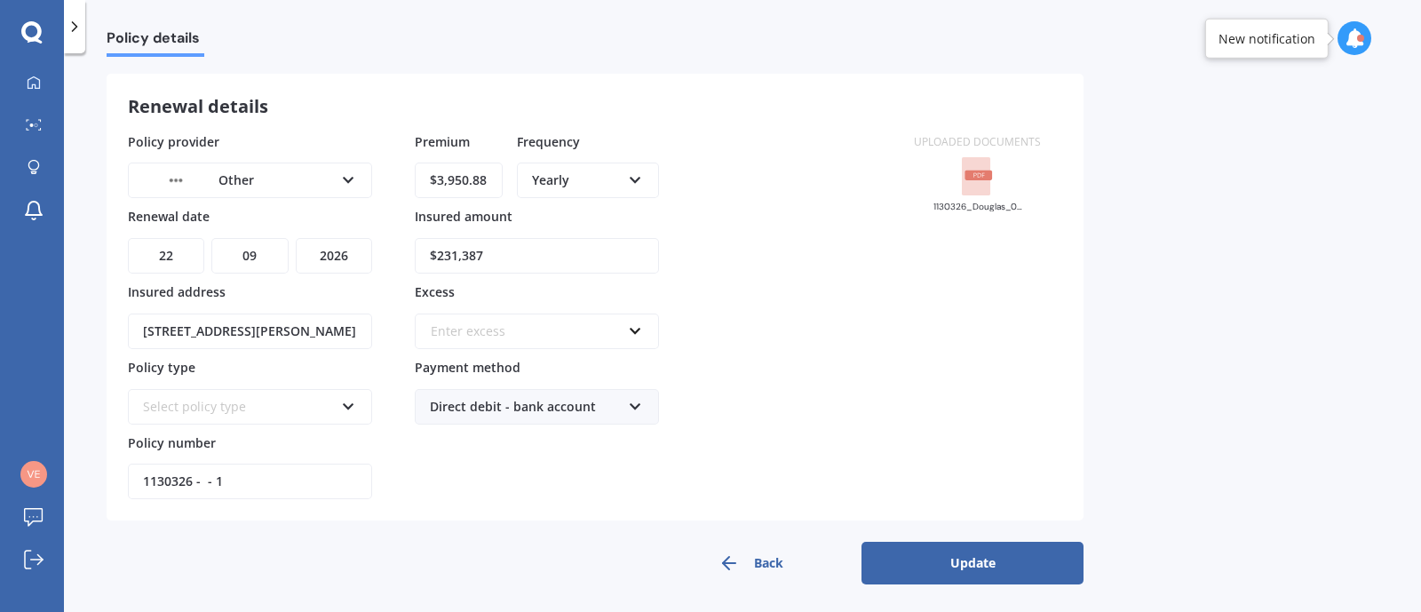
click at [495, 332] on div "Enter excess" at bounding box center [526, 331] width 191 height 20
click at [816, 386] on div "Policy provider Other AA AMI AMP ANZ ASB Ando BNZ Co-Operative Bank FMG Initio …" at bounding box center [510, 316] width 764 height 368
click at [275, 475] on input "1130326 - - 1" at bounding box center [250, 481] width 244 height 36
drag, startPoint x: 221, startPoint y: 467, endPoint x: 265, endPoint y: 472, distance: 44.7
click at [218, 466] on input "1130326 - - 1" at bounding box center [250, 481] width 244 height 36
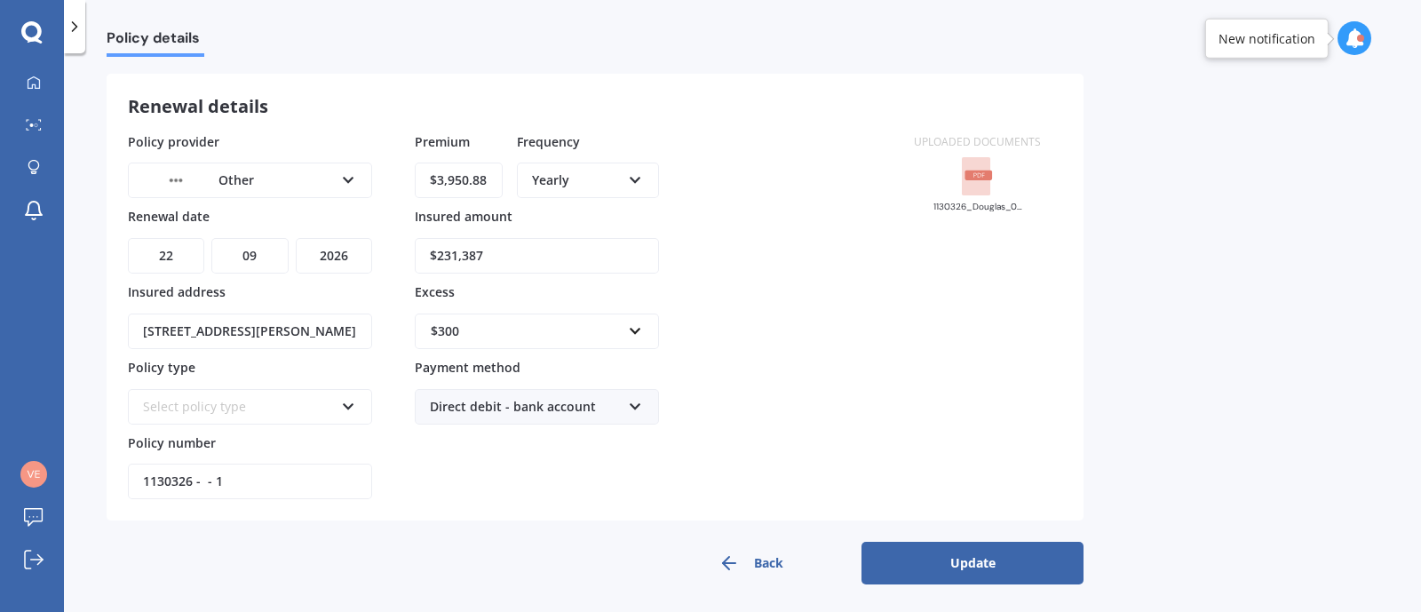
click at [235, 397] on div "Select policy type" at bounding box center [238, 407] width 191 height 20
click at [204, 444] on div "Comprehensive" at bounding box center [250, 440] width 241 height 32
click at [1010, 561] on button "Update" at bounding box center [972, 563] width 222 height 43
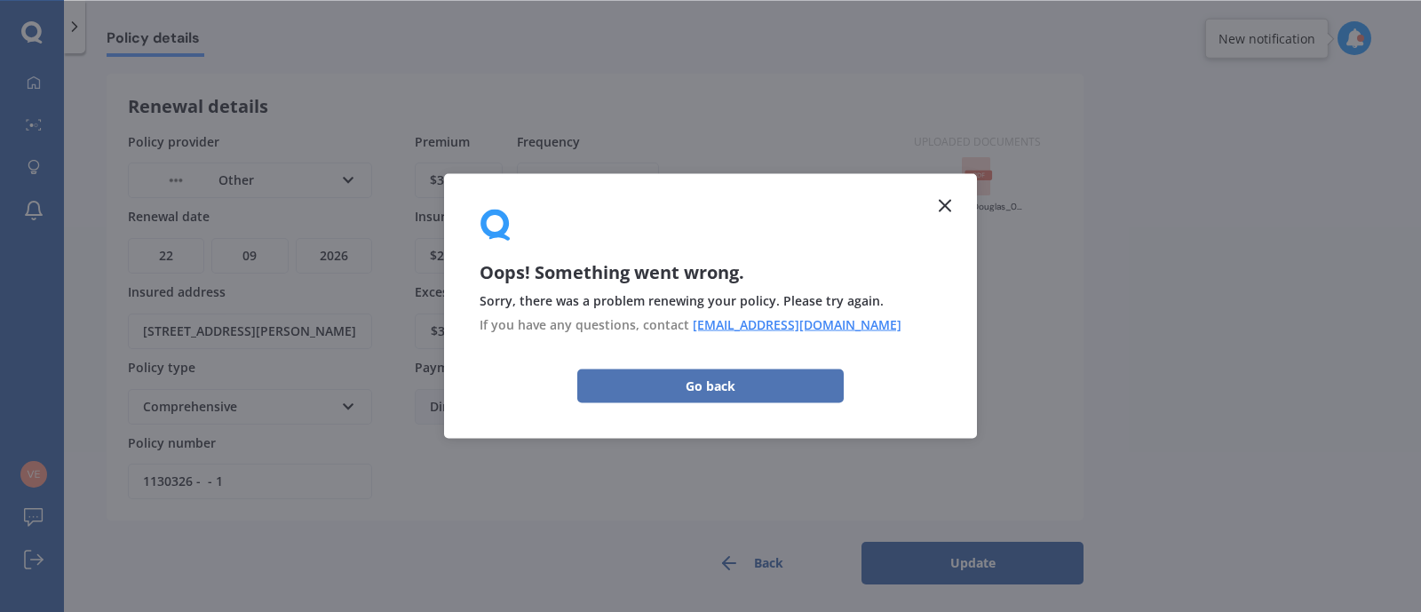
click at [661, 375] on button "Go back" at bounding box center [710, 385] width 266 height 34
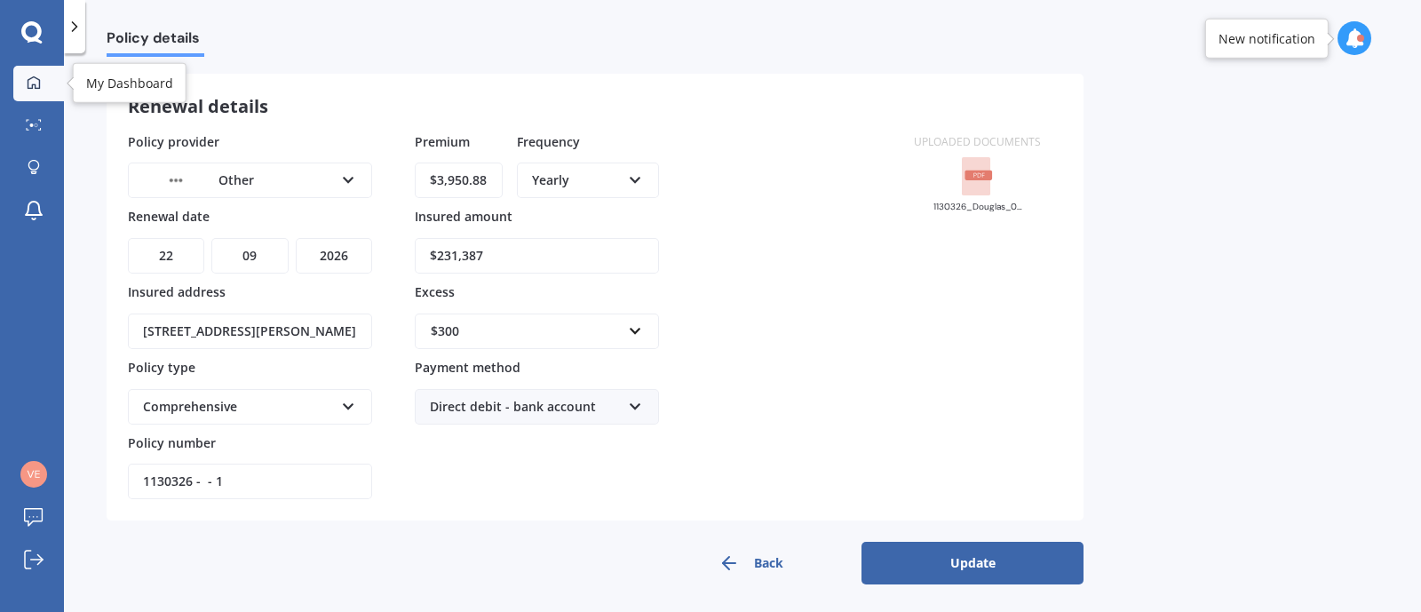
click at [28, 82] on icon at bounding box center [34, 81] width 12 height 12
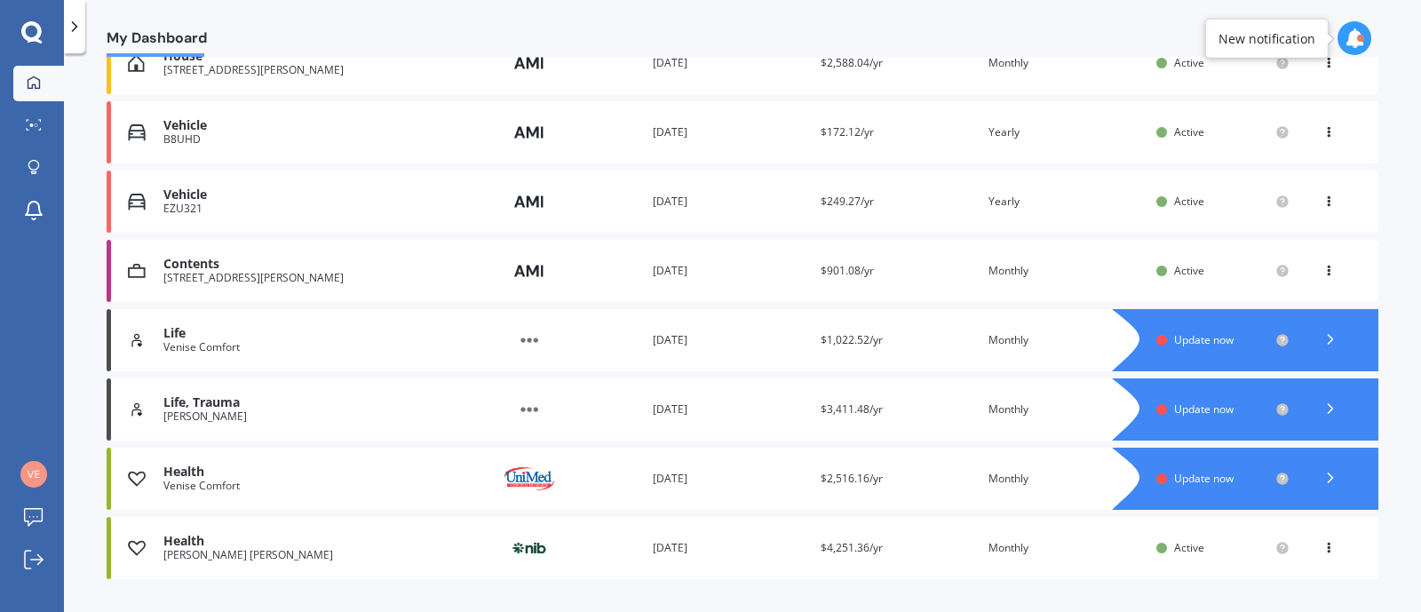
scroll to position [328, 0]
